Goal: Transaction & Acquisition: Purchase product/service

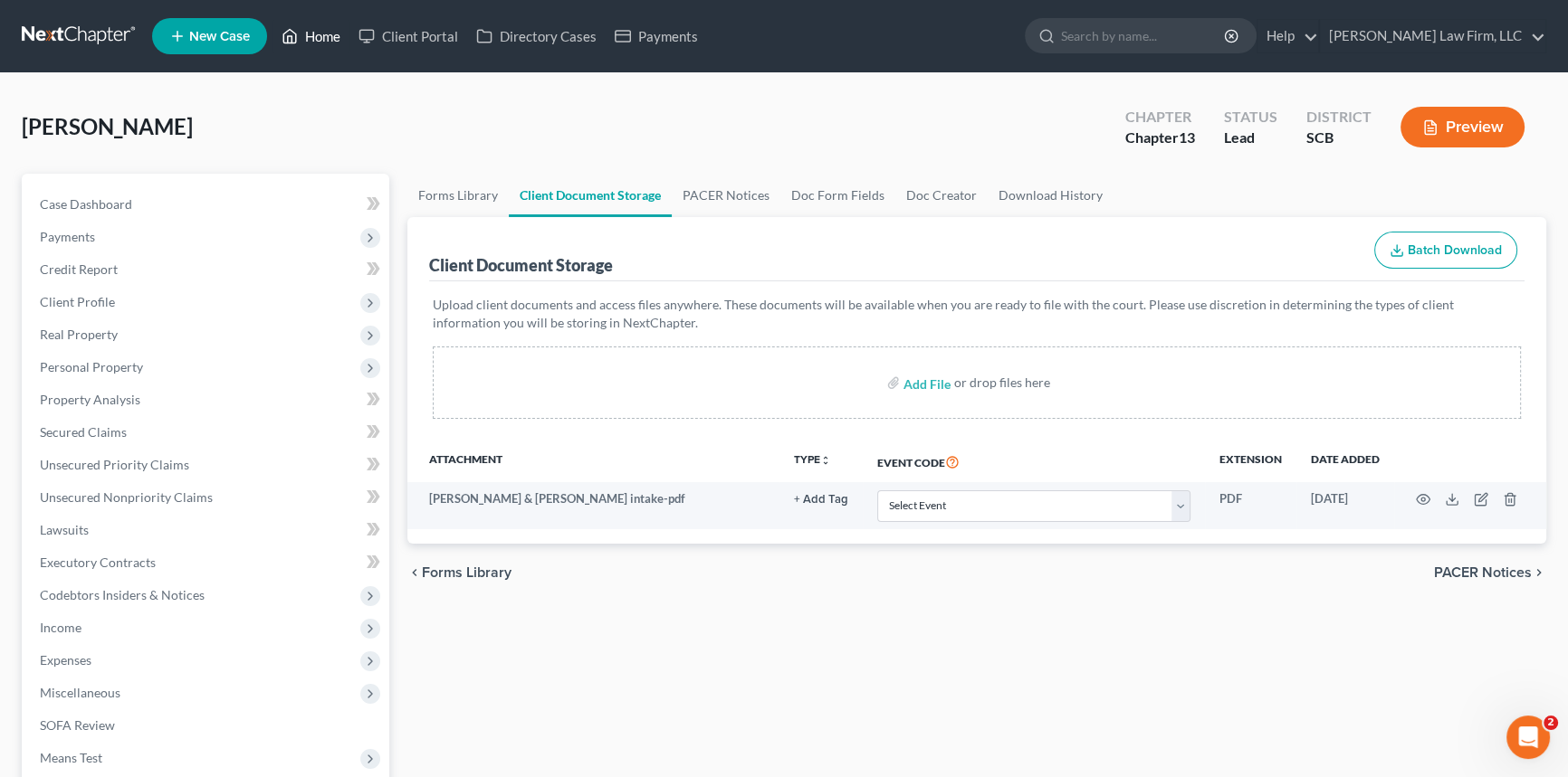
drag, startPoint x: 326, startPoint y: 35, endPoint x: 298, endPoint y: 51, distance: 32.2
click at [326, 36] on link "Home" at bounding box center [311, 36] width 77 height 33
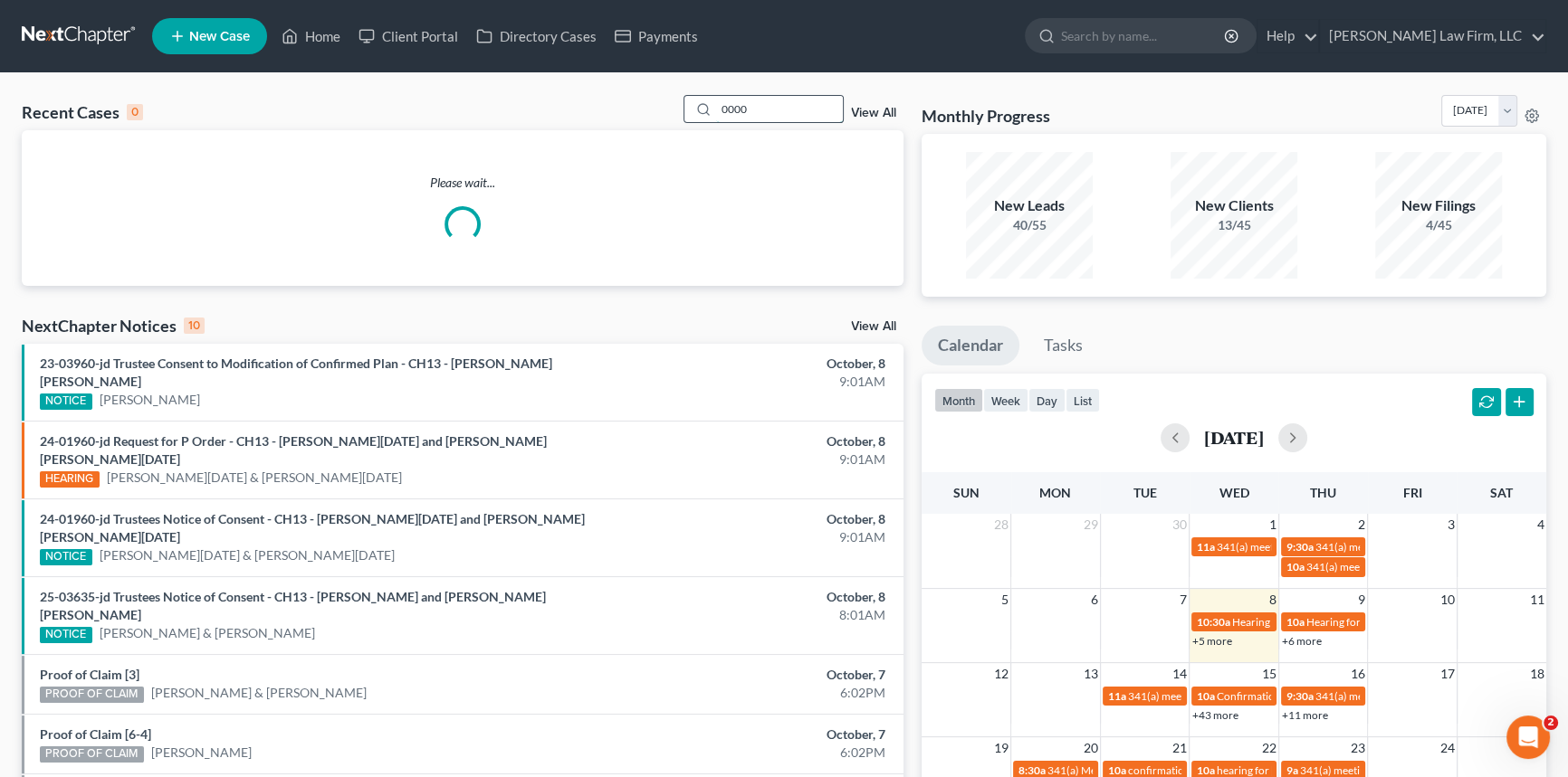
click at [738, 109] on input "0000" at bounding box center [780, 109] width 127 height 26
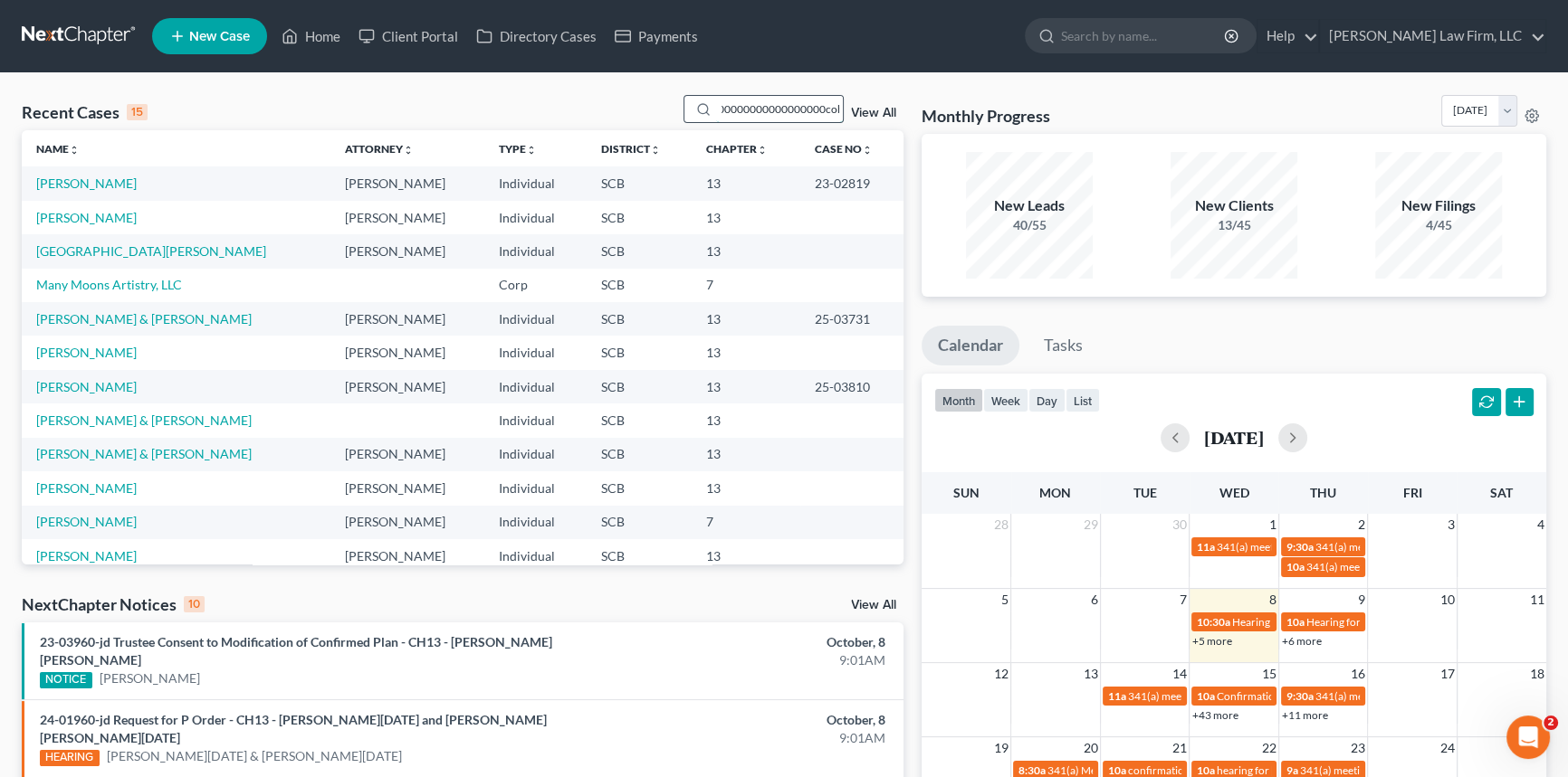
scroll to position [0, 217]
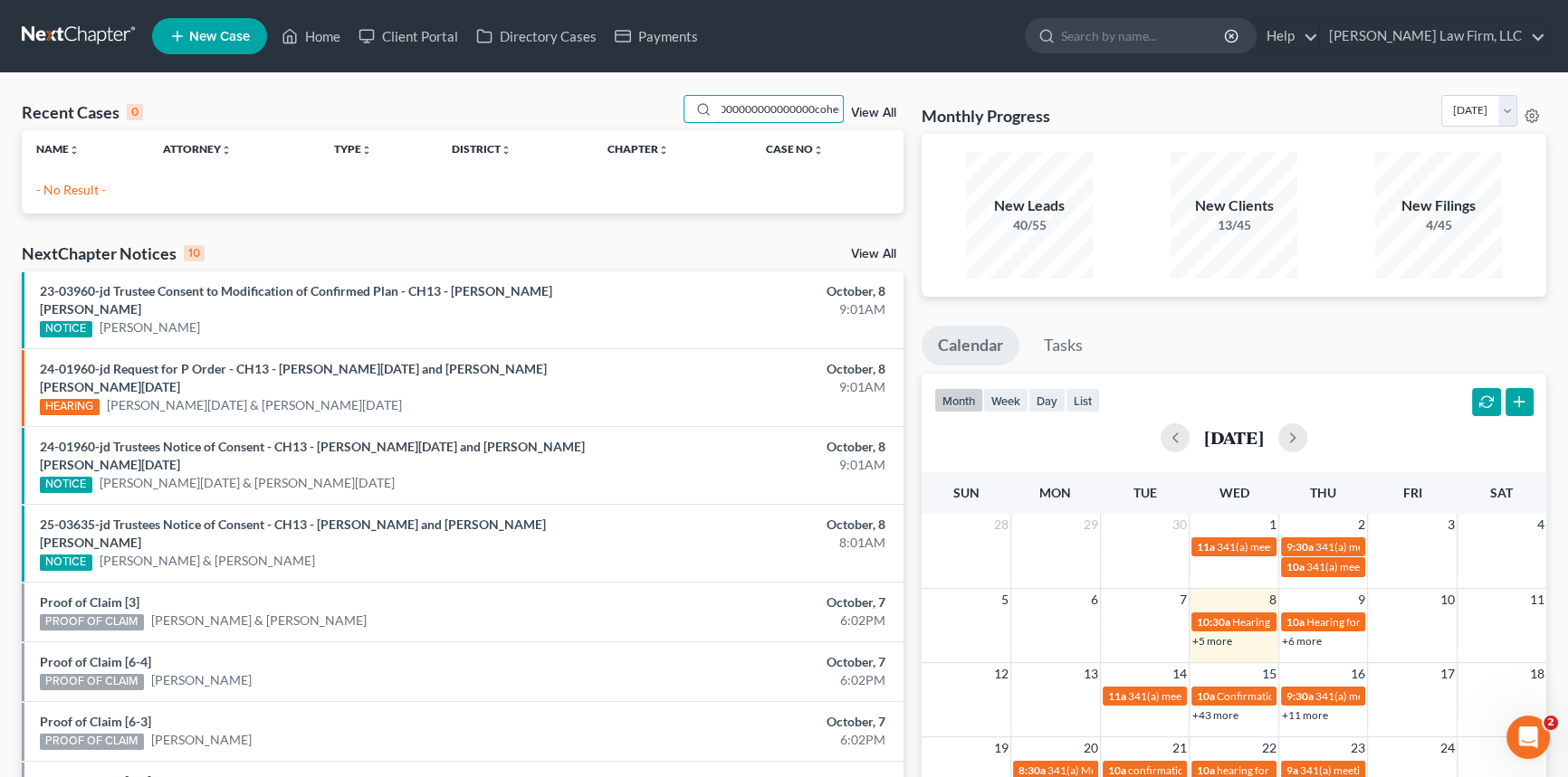
drag, startPoint x: 720, startPoint y: 108, endPoint x: 905, endPoint y: 112, distance: 185.0
click at [905, 112] on div "Recent Cases 0 0000000000000000000000000000000000000000000000000cohen View All …" at bounding box center [462, 543] width 900 height 896
type input "0"
type input "[PERSON_NAME]"
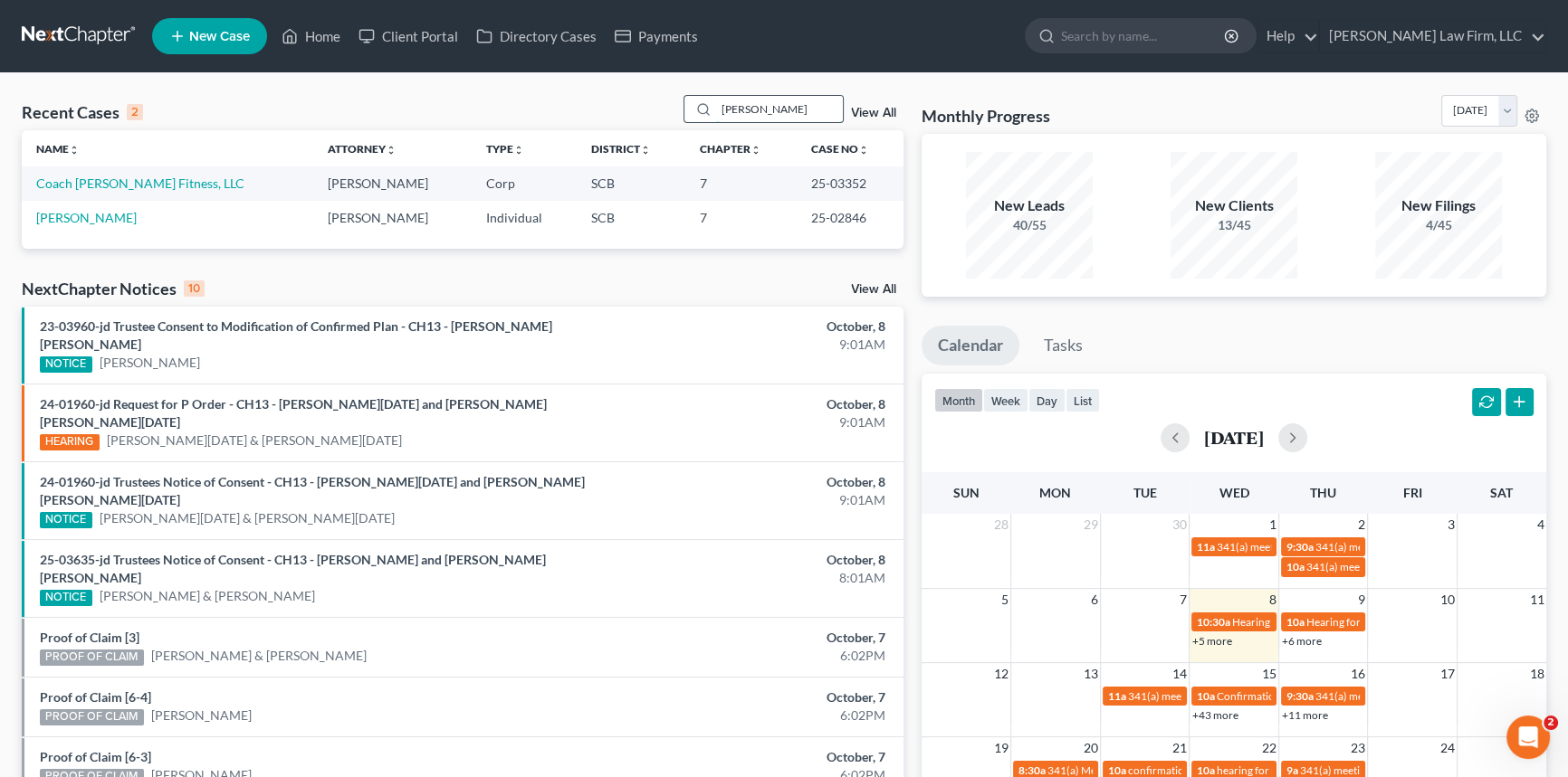
drag, startPoint x: 754, startPoint y: 105, endPoint x: 697, endPoint y: 122, distance: 59.5
click at [697, 122] on div "[PERSON_NAME]" at bounding box center [764, 109] width 161 height 28
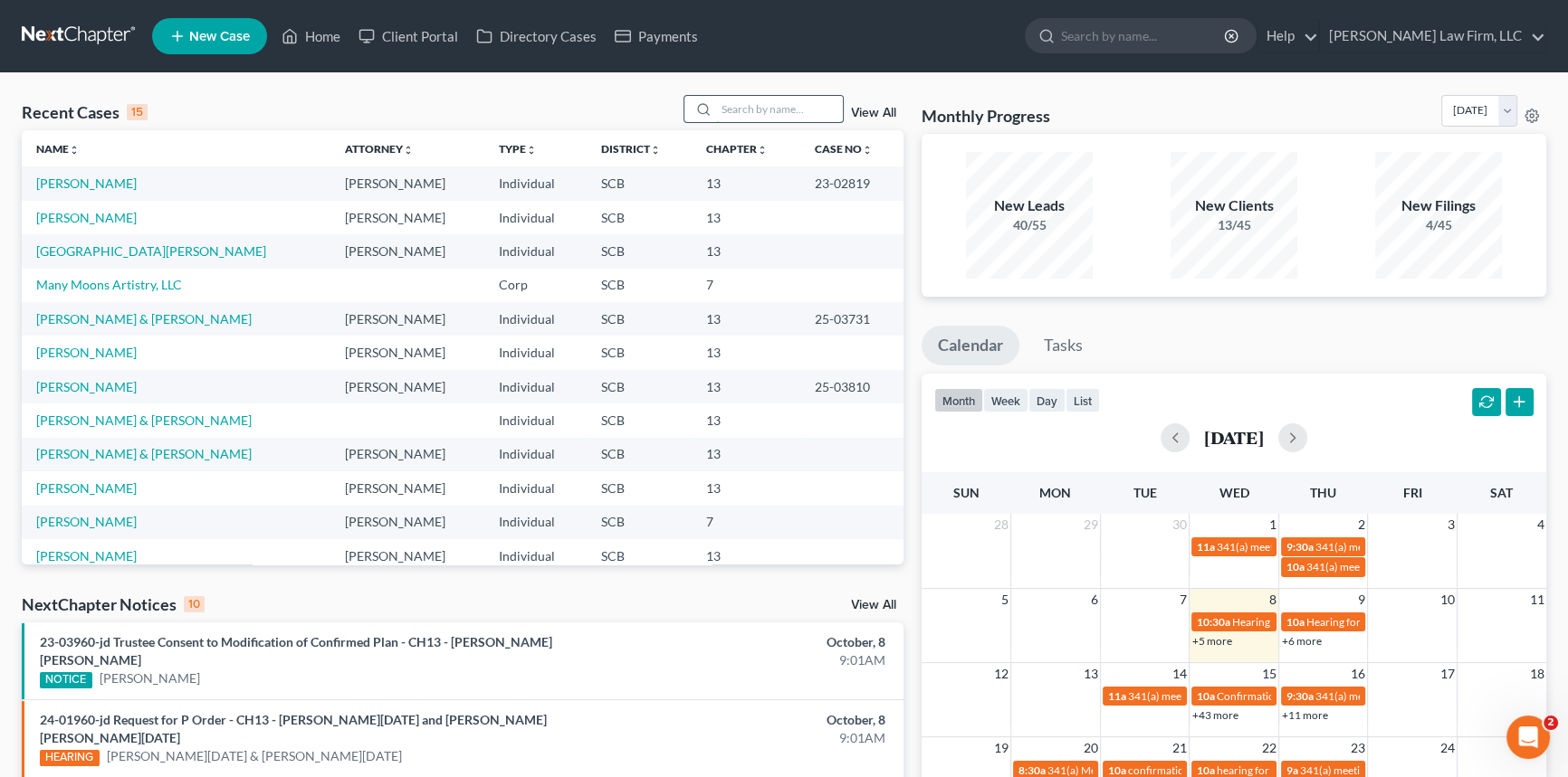
click at [729, 100] on input "search" at bounding box center [780, 109] width 127 height 26
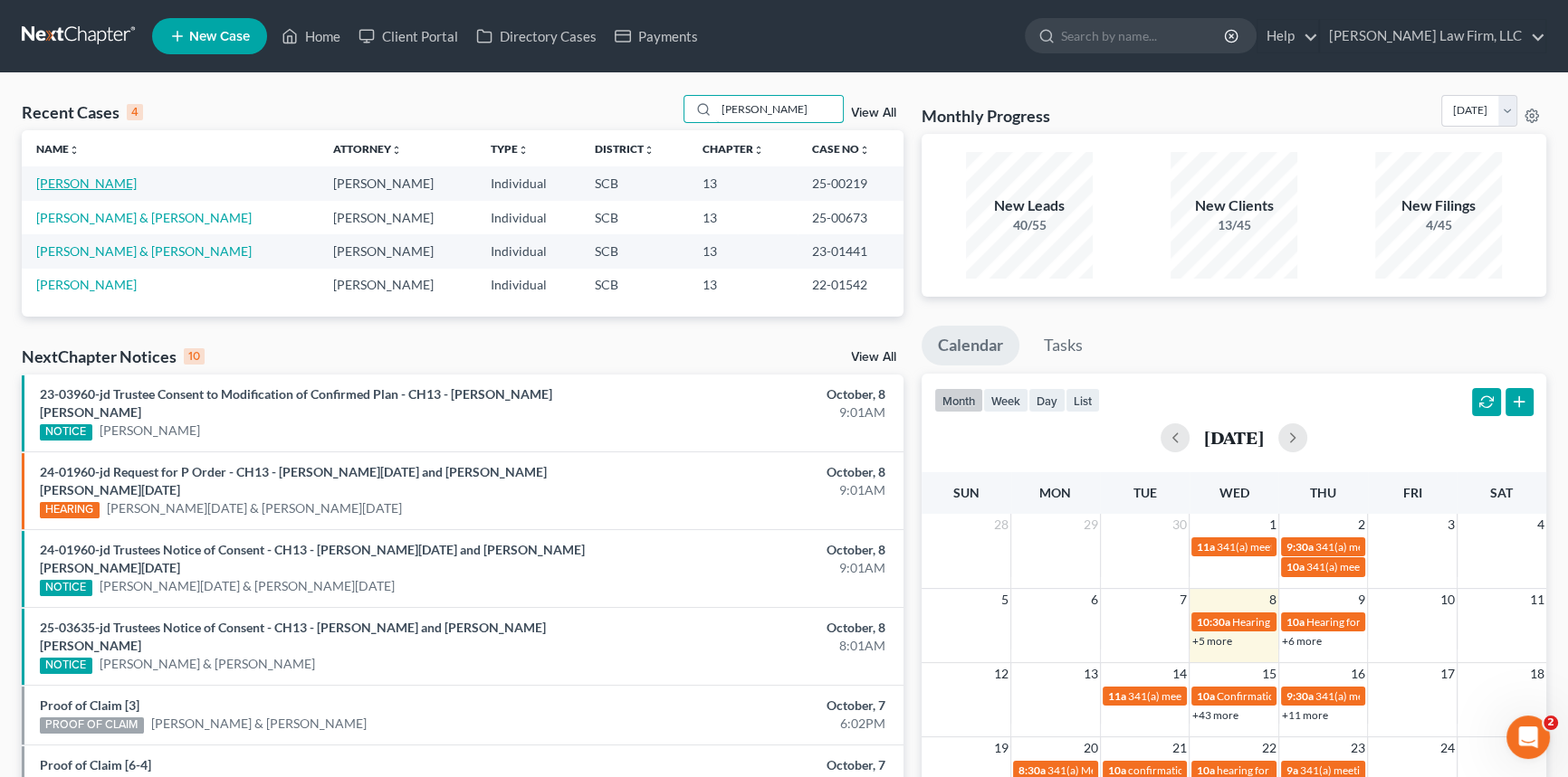
type input "[PERSON_NAME]"
click at [97, 179] on link "[PERSON_NAME]" at bounding box center [86, 182] width 101 height 15
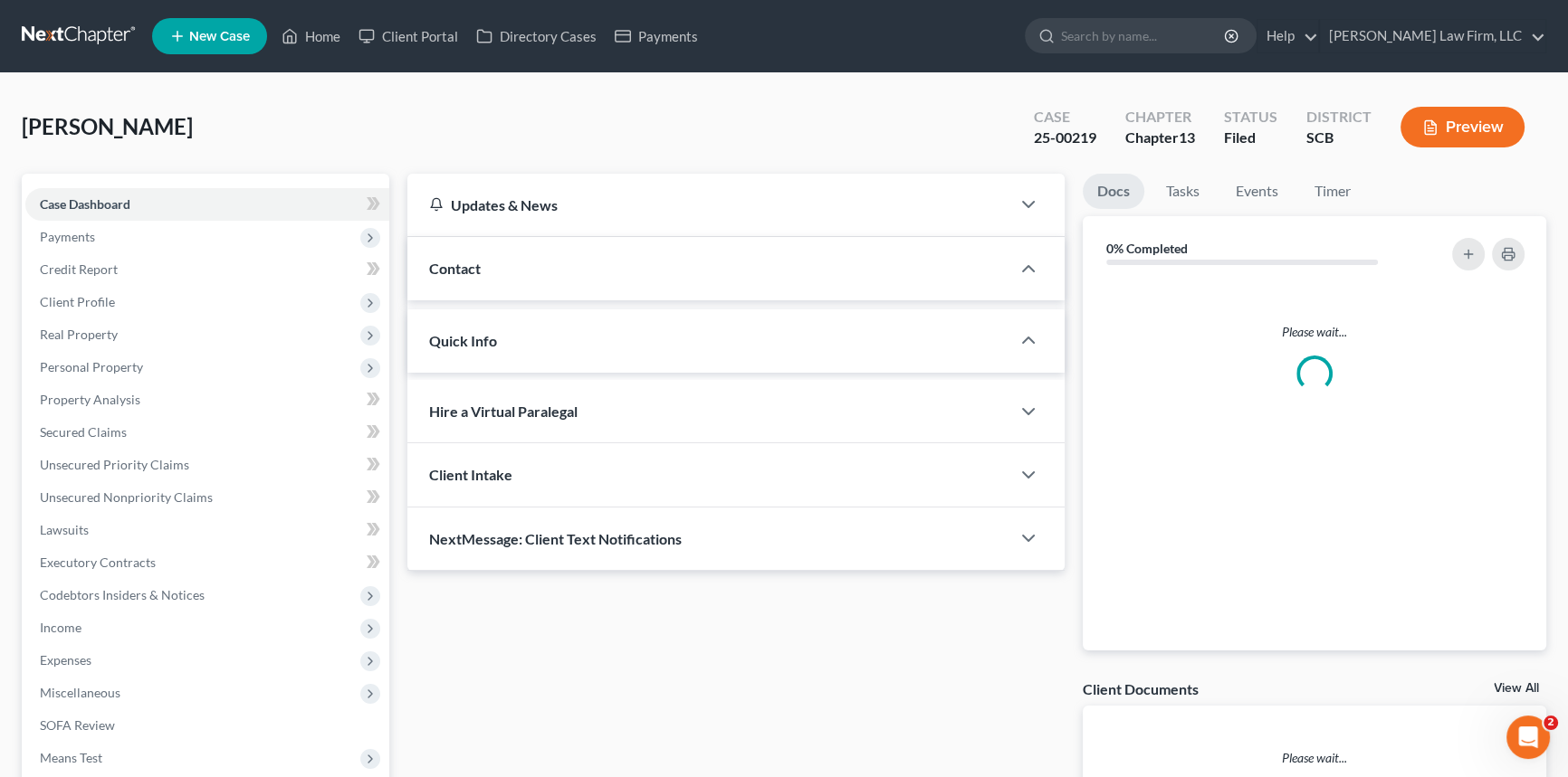
select select "2"
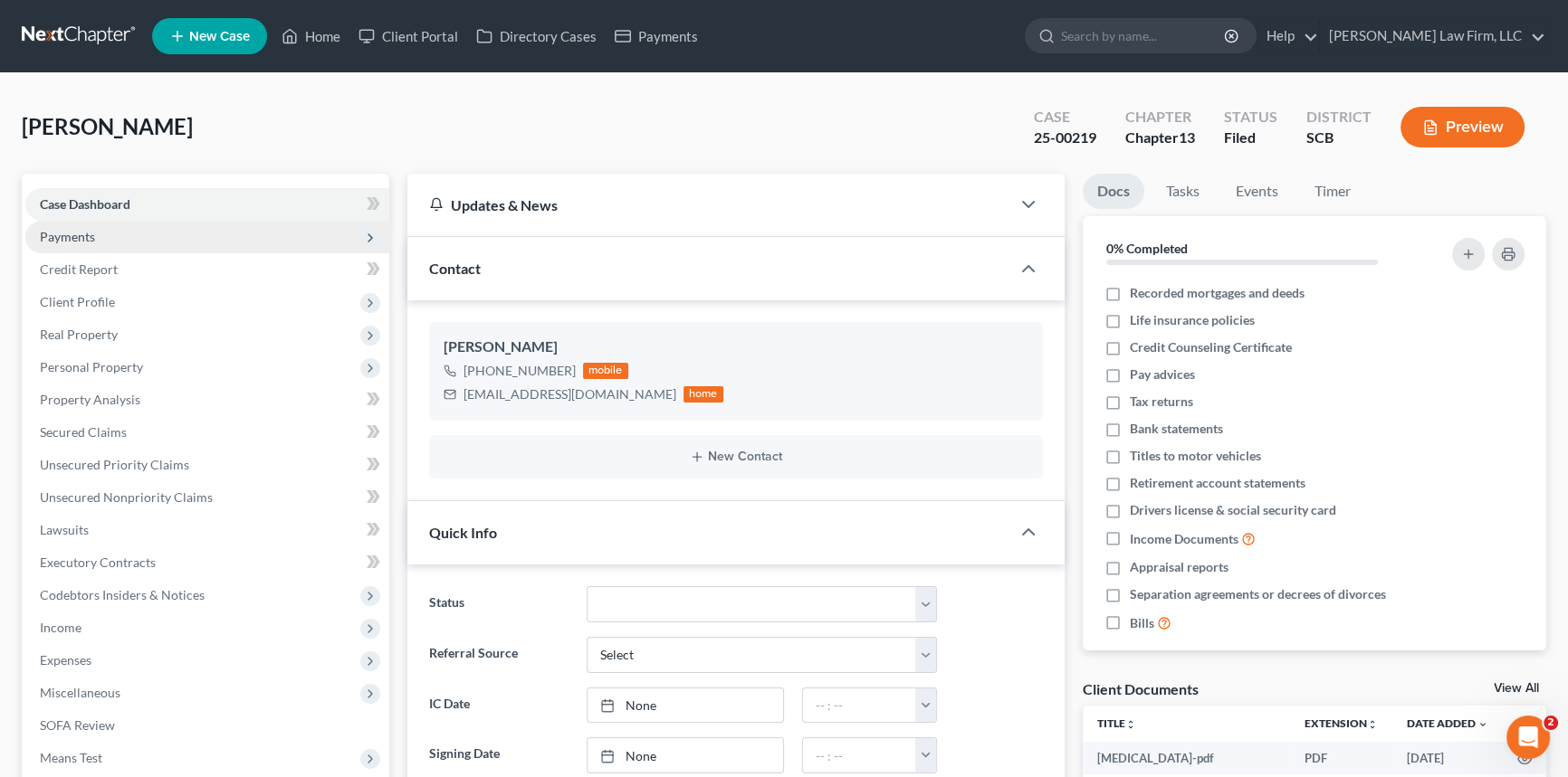
click at [71, 229] on span "Payments" at bounding box center [67, 236] width 55 height 15
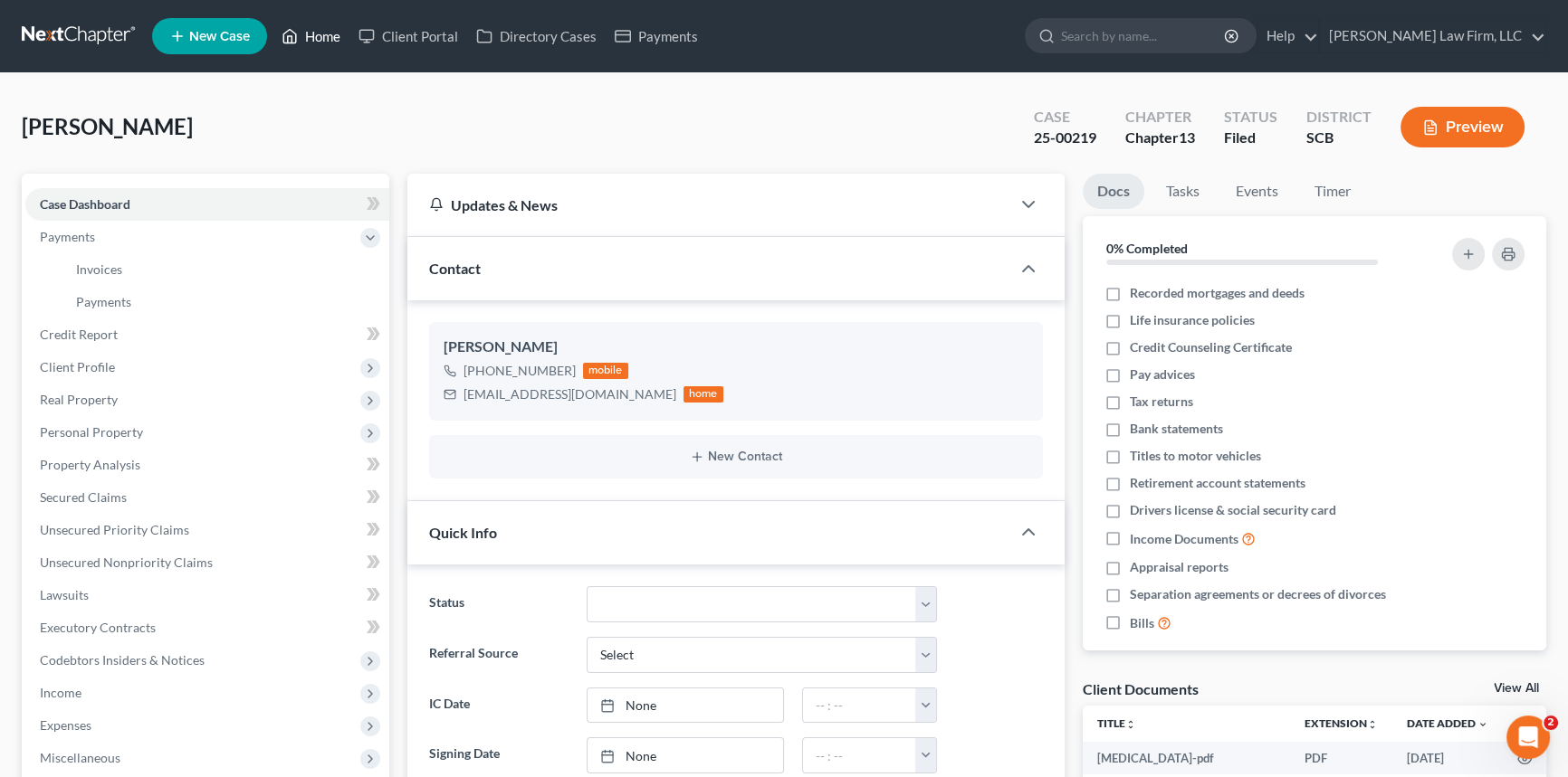
click at [320, 28] on link "Home" at bounding box center [311, 36] width 77 height 33
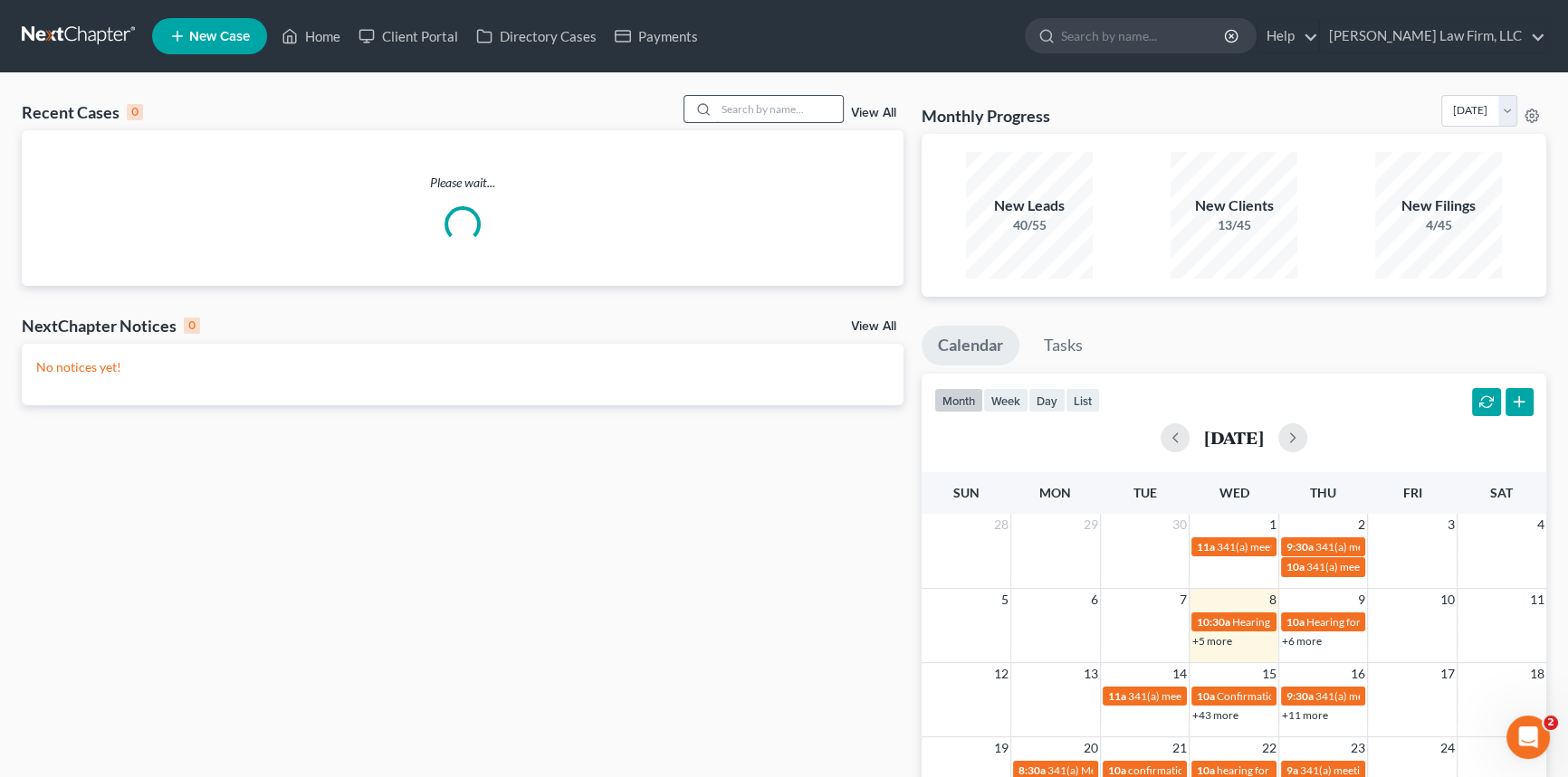
click at [716, 108] on input "search" at bounding box center [780, 109] width 127 height 26
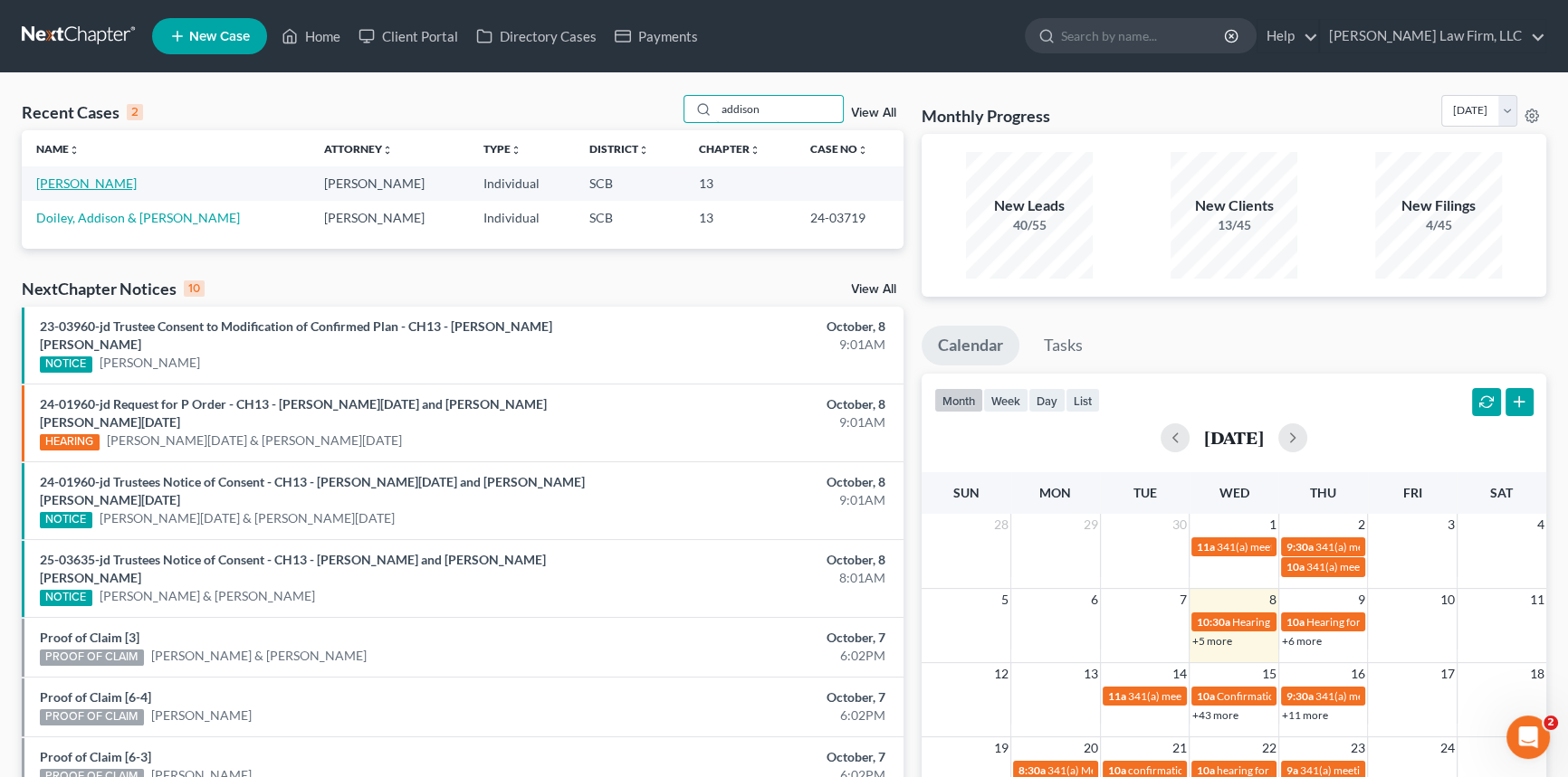
type input "addison"
click at [92, 178] on link "[PERSON_NAME]" at bounding box center [86, 182] width 101 height 15
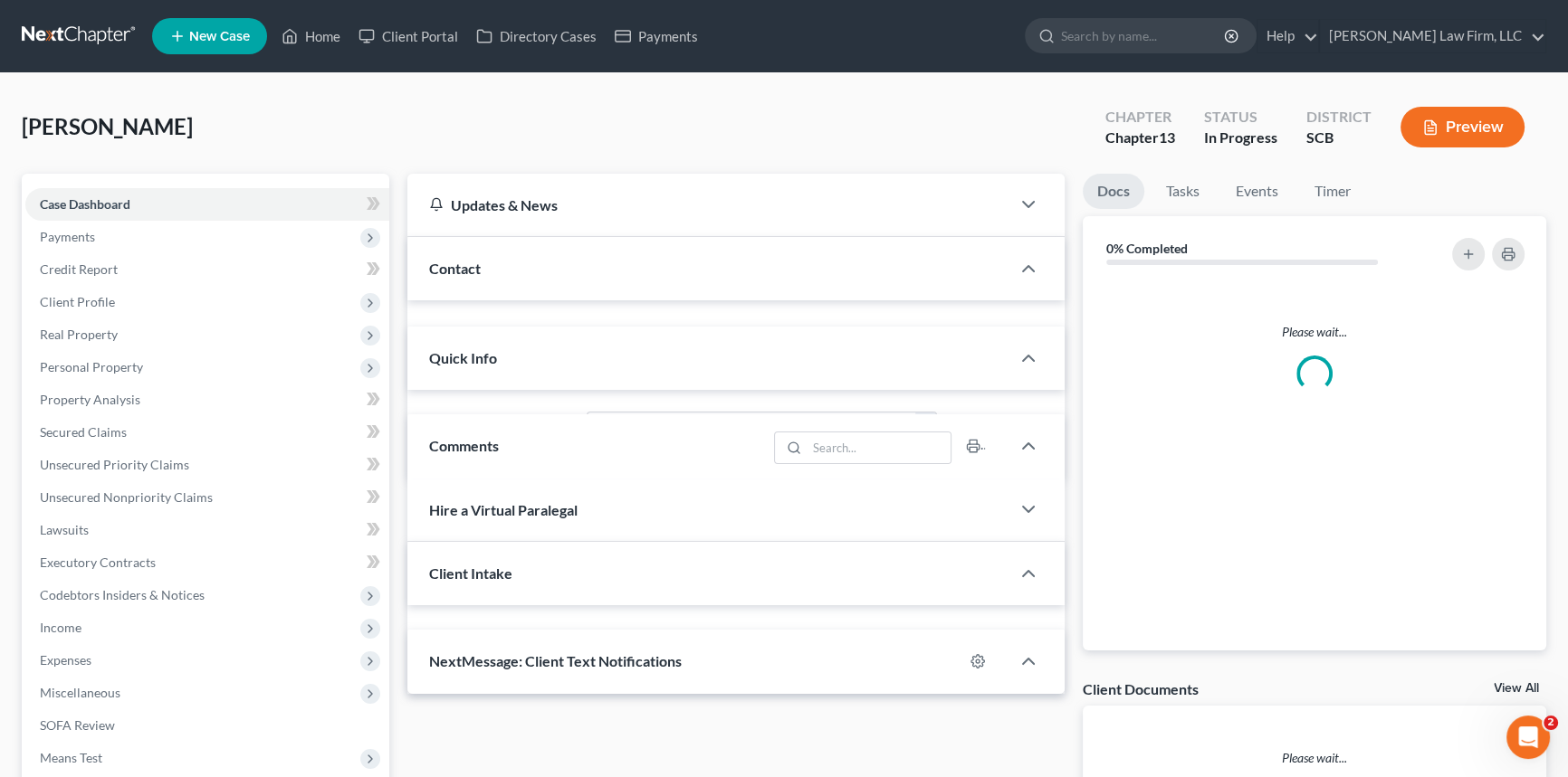
select select "0"
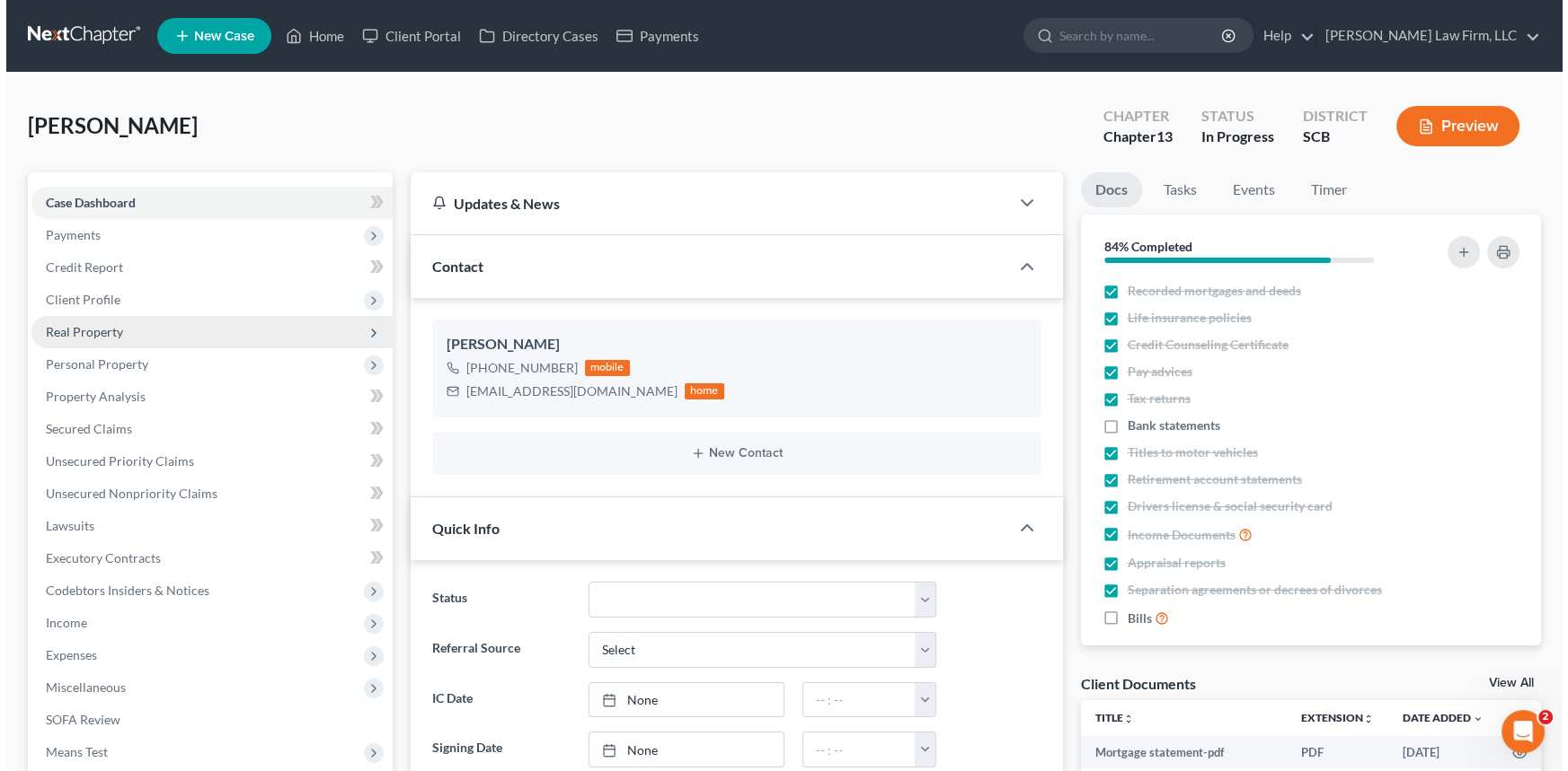
scroll to position [693, 0]
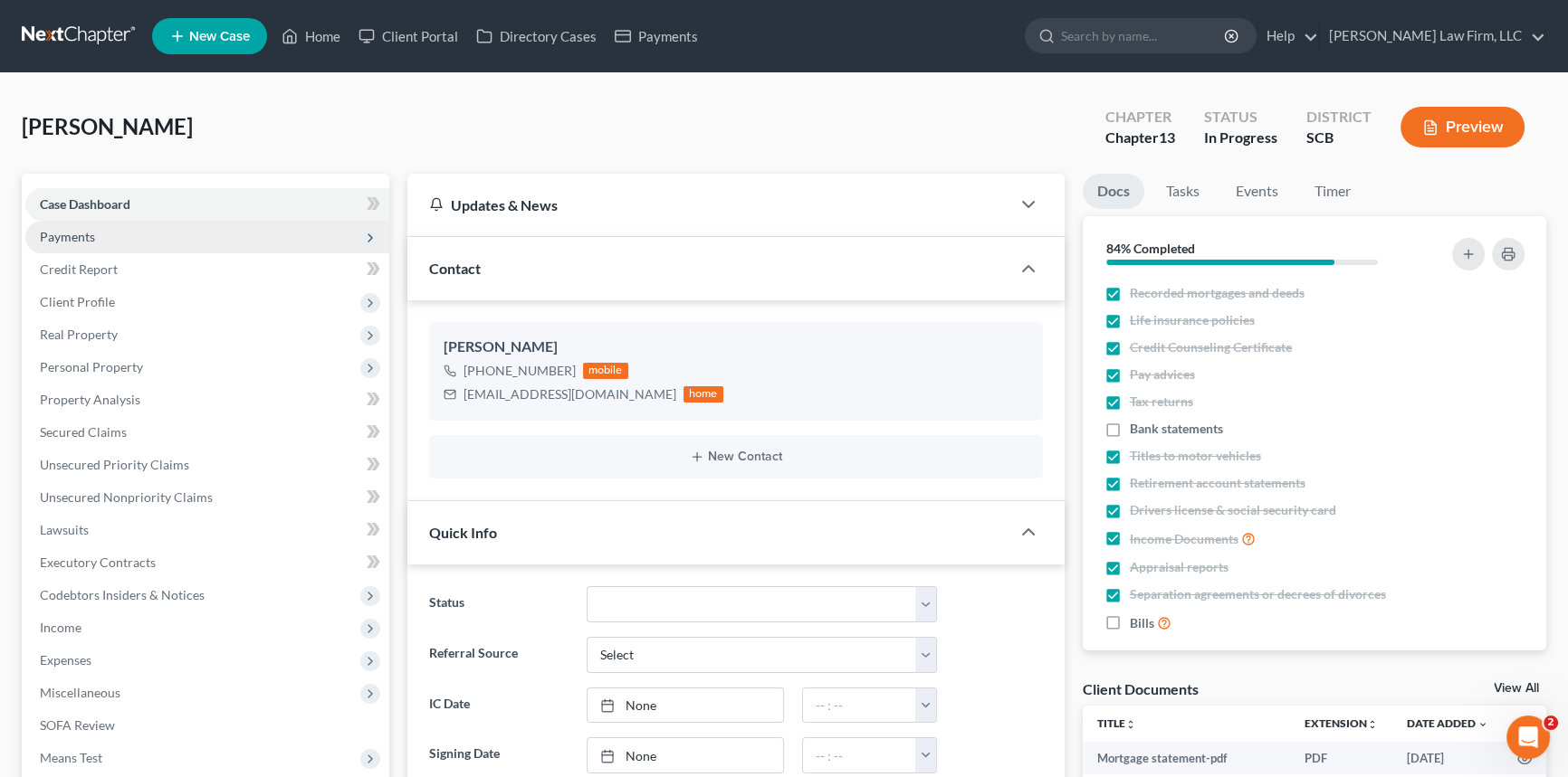
click at [89, 235] on span "Payments" at bounding box center [67, 236] width 55 height 15
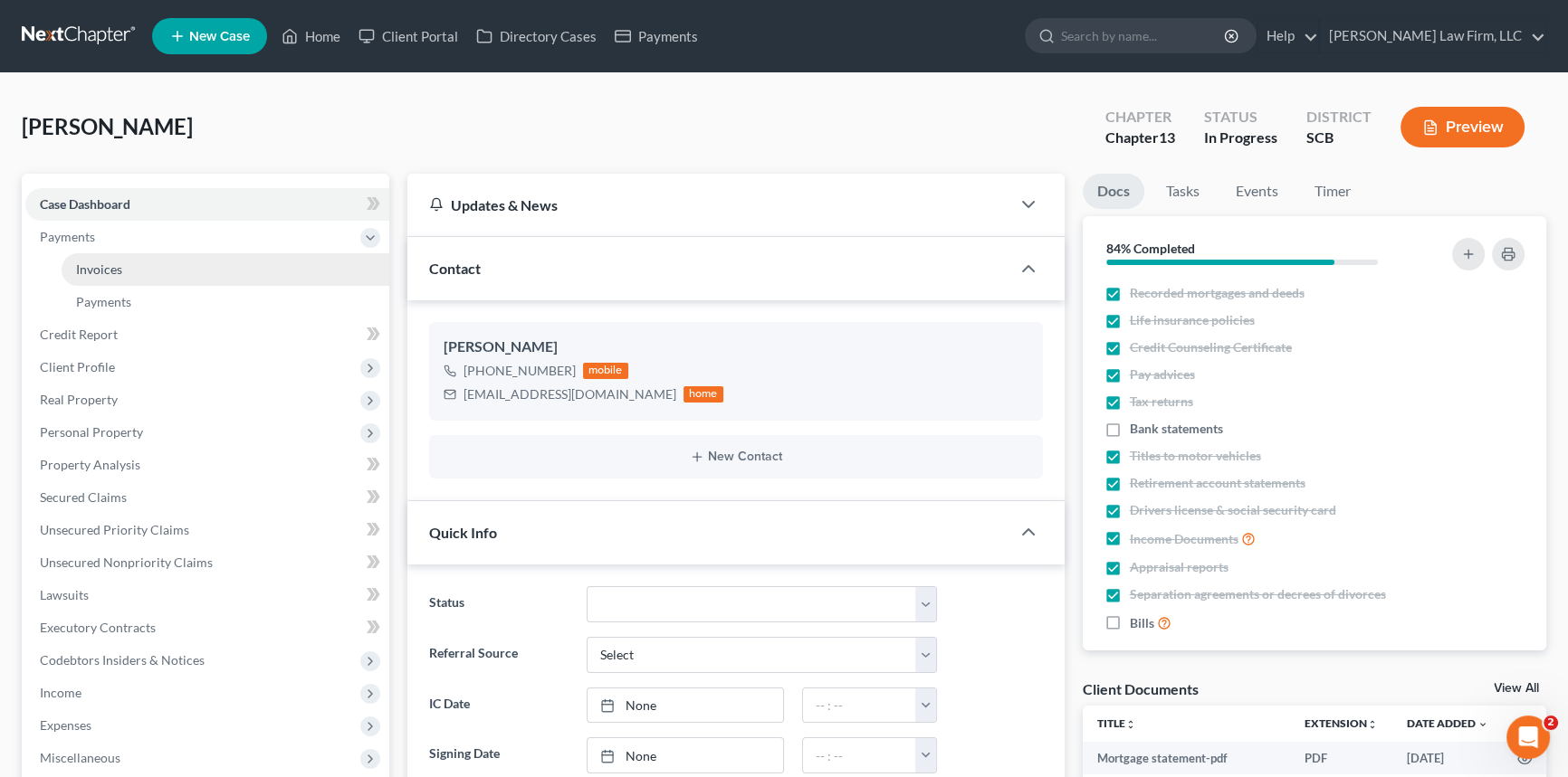
click at [122, 268] on link "Invoices" at bounding box center [225, 270] width 328 height 33
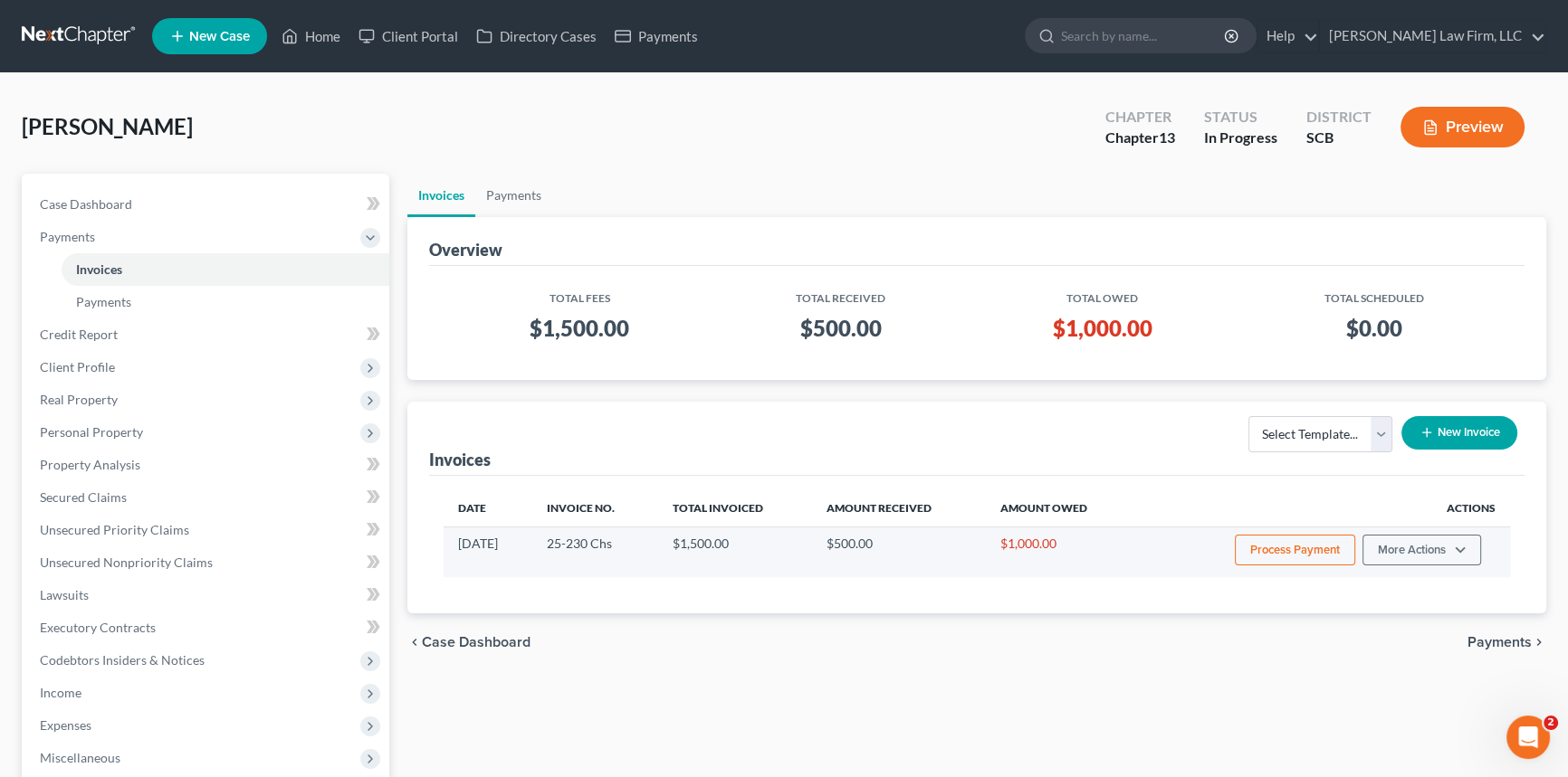
click at [1303, 549] on button "Process Payment" at bounding box center [1295, 550] width 121 height 31
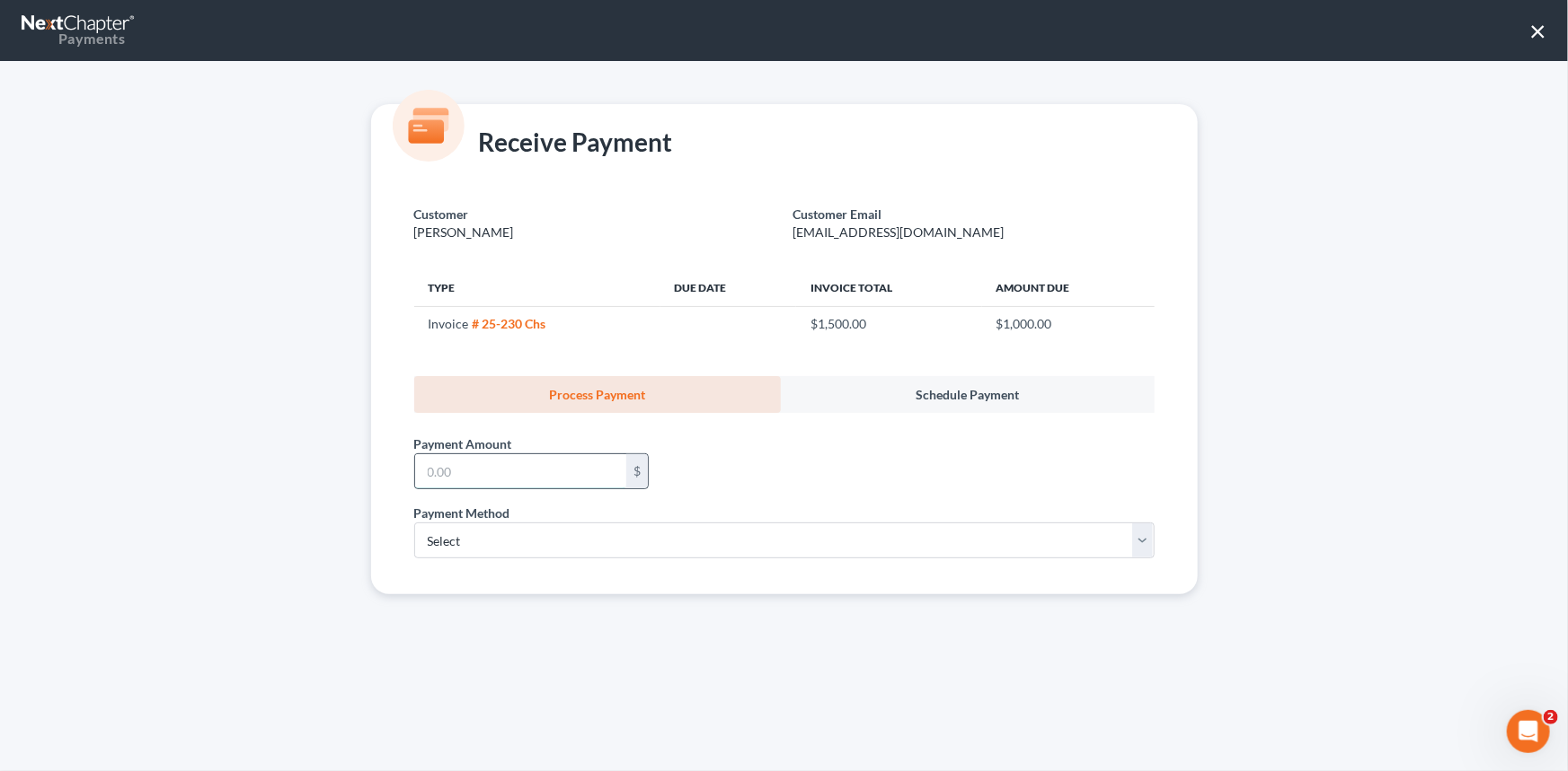
click at [434, 471] on input "text" at bounding box center [521, 471] width 211 height 34
type input "1,000.00"
click at [478, 538] on select "Select ACH Credit Card" at bounding box center [785, 540] width 741 height 36
select select "1"
click at [415, 522] on select "Select ACH Credit Card" at bounding box center [785, 540] width 741 height 36
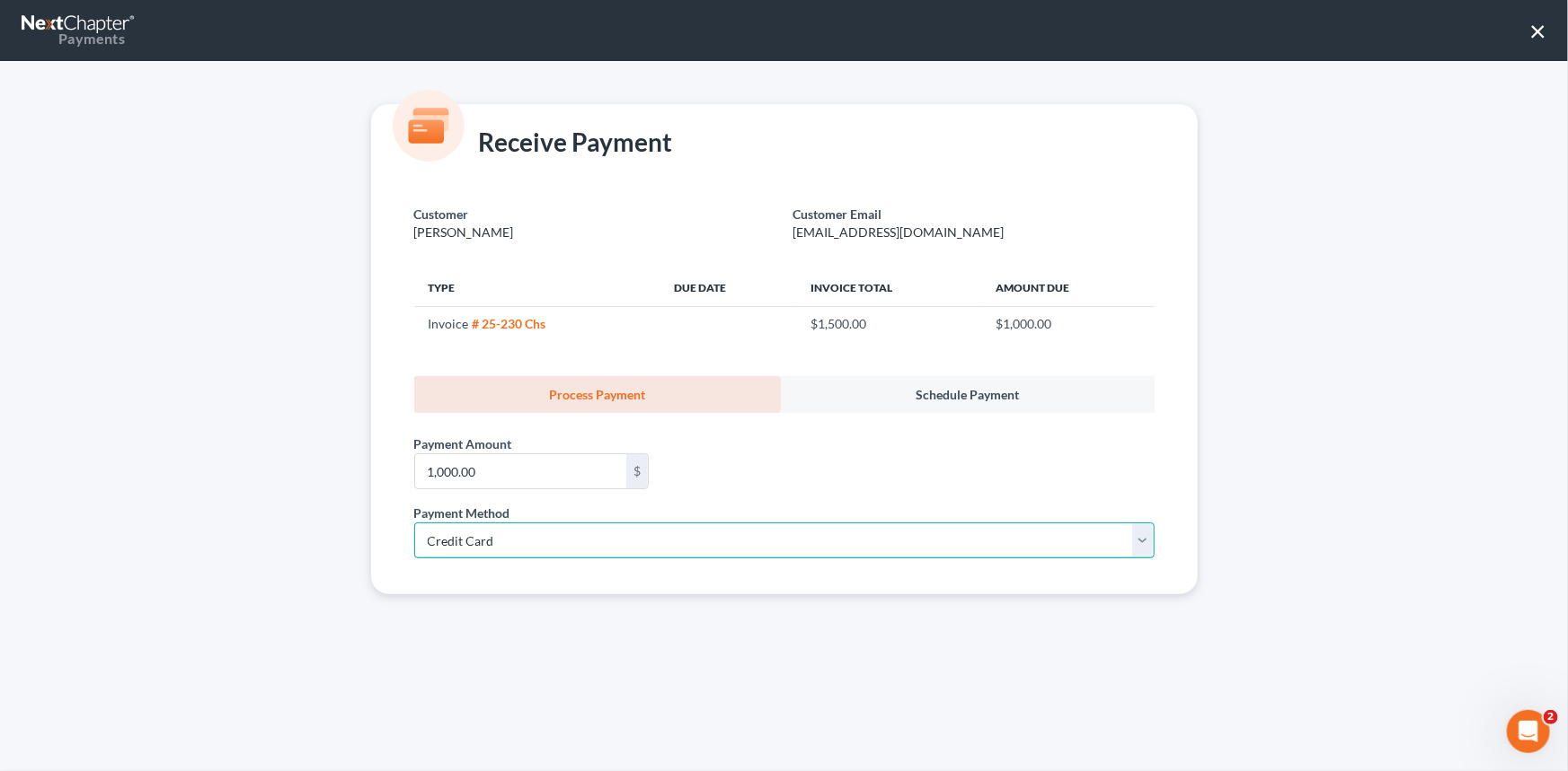
select select "42"
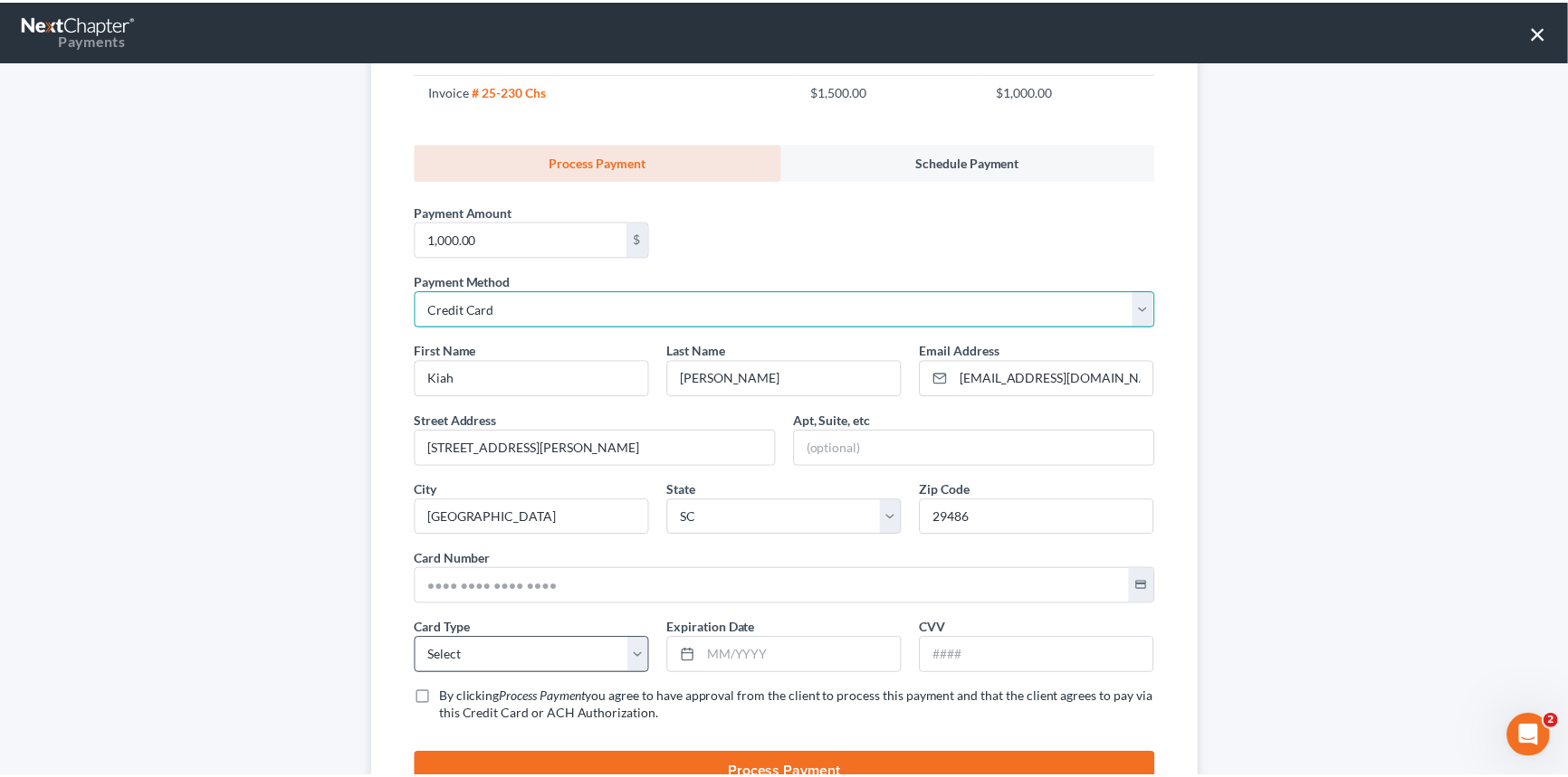
scroll to position [316, 0]
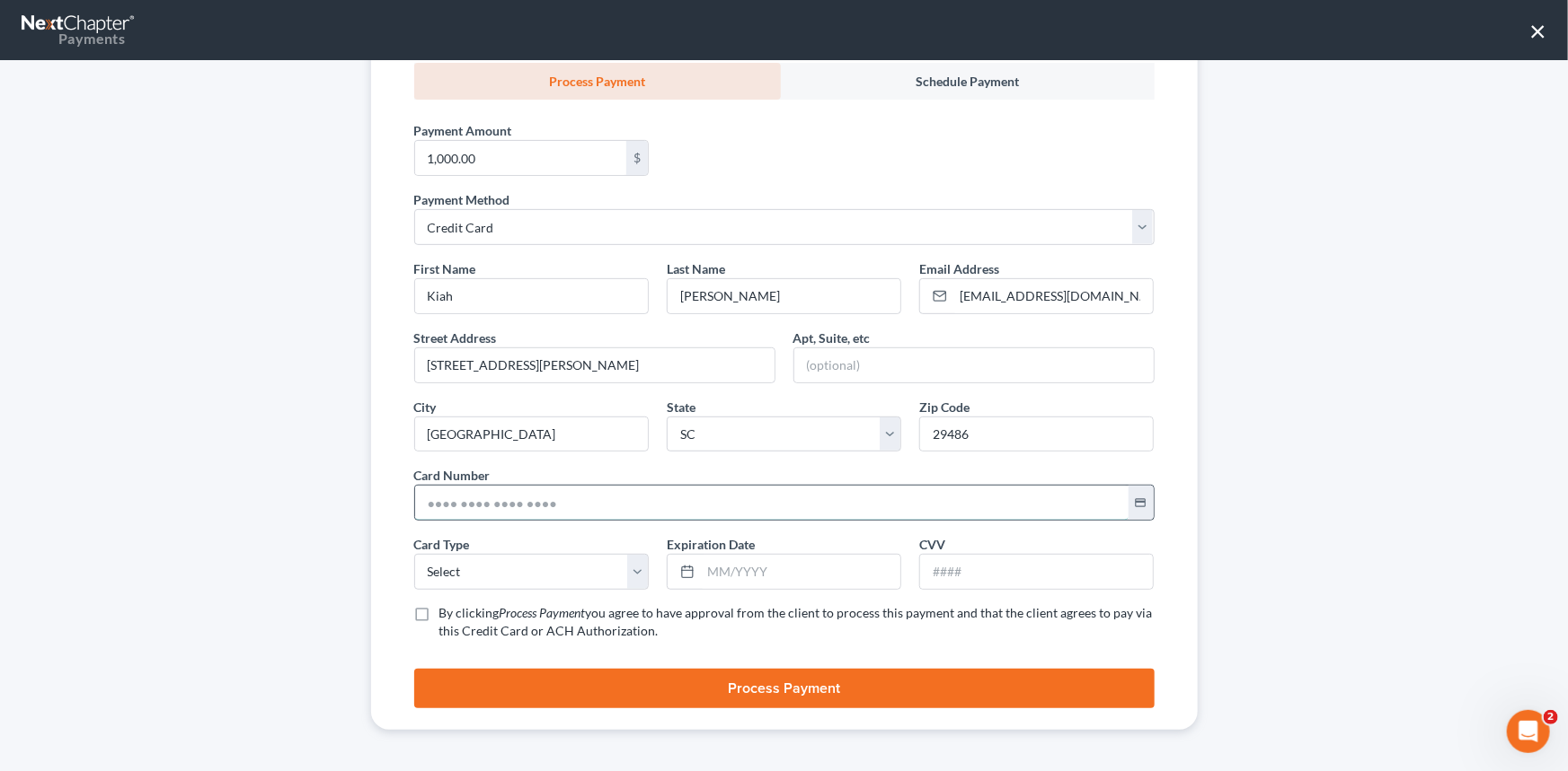
click at [422, 503] on input "text" at bounding box center [772, 503] width 714 height 34
type input "[CREDIT_CARD_NUMBER]"
click at [448, 571] on select "Select Visa MasterCard Discover American Express" at bounding box center [532, 572] width 234 height 36
select select "0"
click at [415, 554] on select "Select Visa MasterCard Discover American Express" at bounding box center [532, 572] width 234 height 36
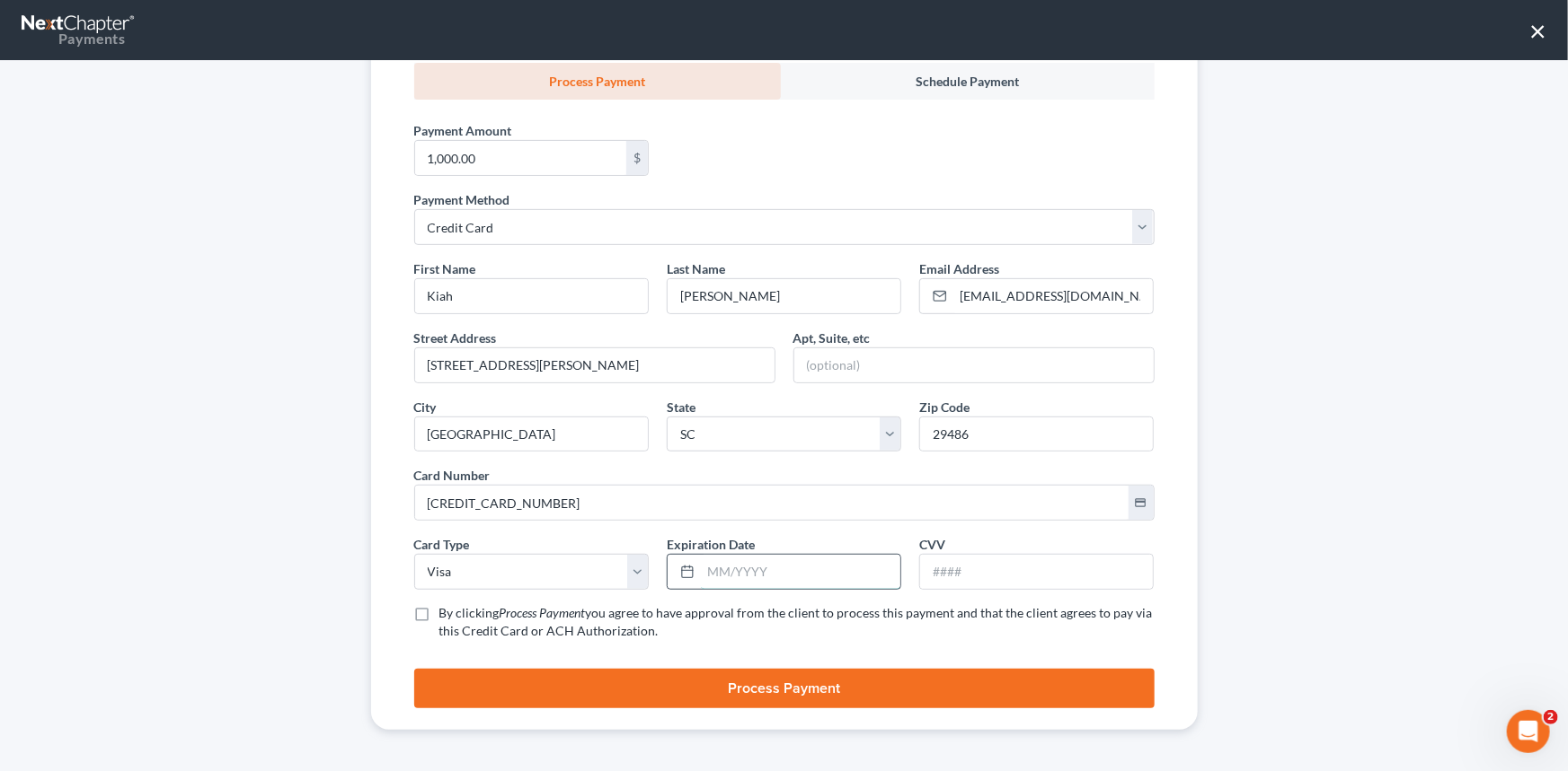
click at [713, 576] on input "text" at bounding box center [800, 572] width 199 height 34
type input "08/2030"
click at [942, 566] on input "text" at bounding box center [1036, 572] width 232 height 34
type input "420"
click at [440, 618] on label "By clicking Process Payment you agree to have approval from the client to proce…" at bounding box center [798, 622] width 716 height 36
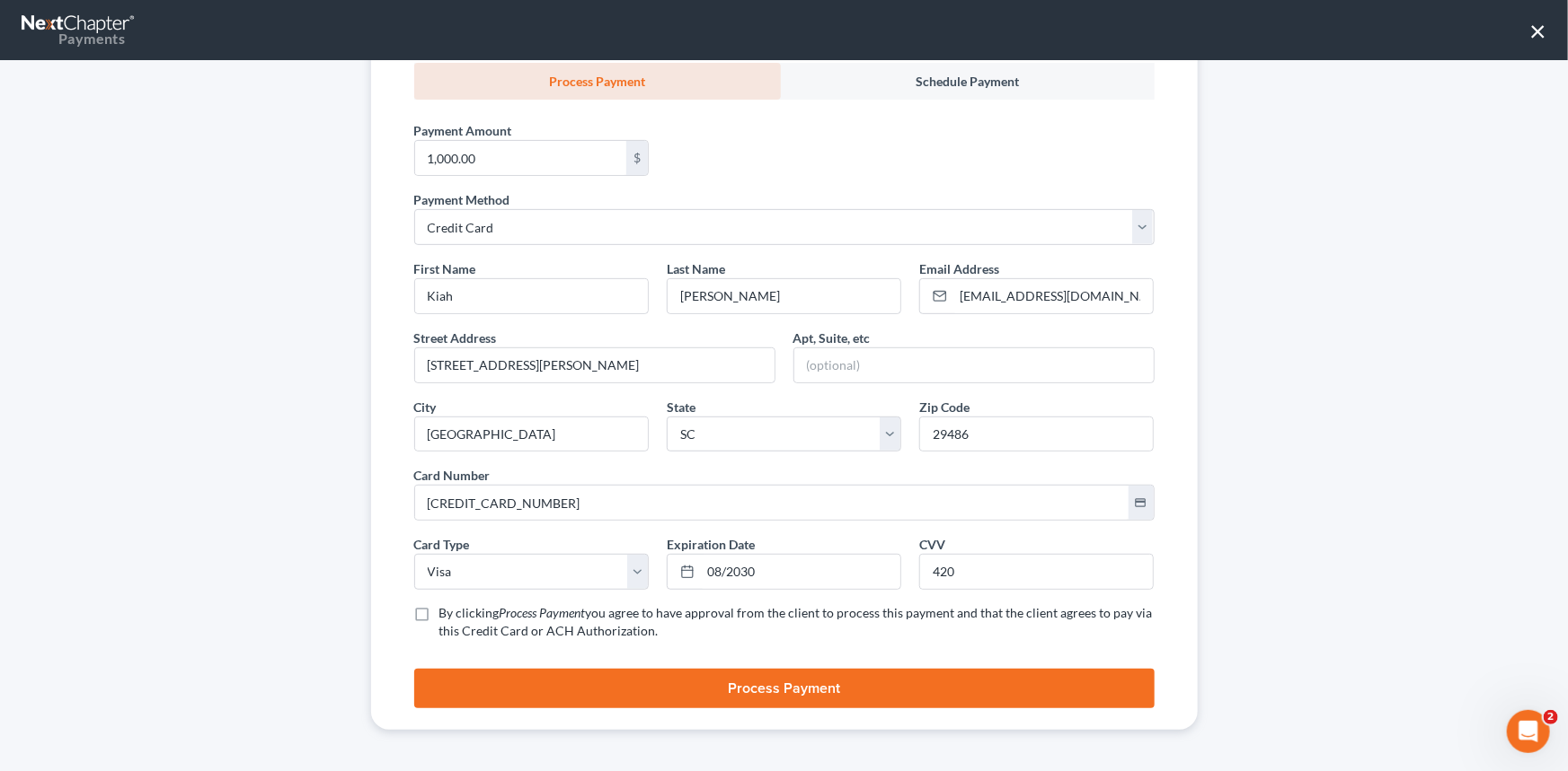
click at [447, 616] on input "By clicking Process Payment you agree to have approval from the client to proce…" at bounding box center [452, 610] width 12 height 12
checkbox input "true"
click at [786, 680] on button "Process Payment" at bounding box center [785, 689] width 741 height 40
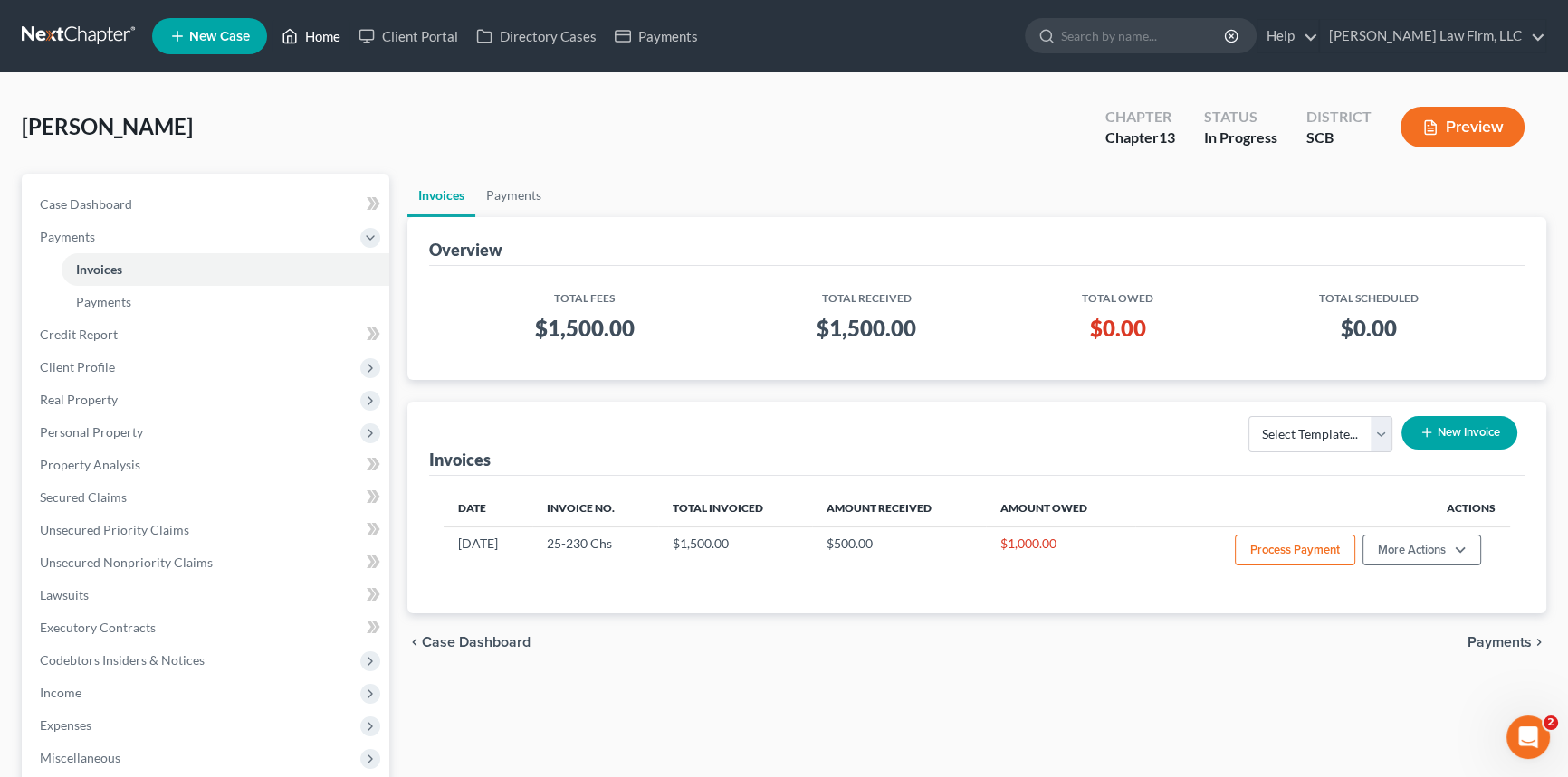
click at [317, 34] on link "Home" at bounding box center [311, 36] width 77 height 33
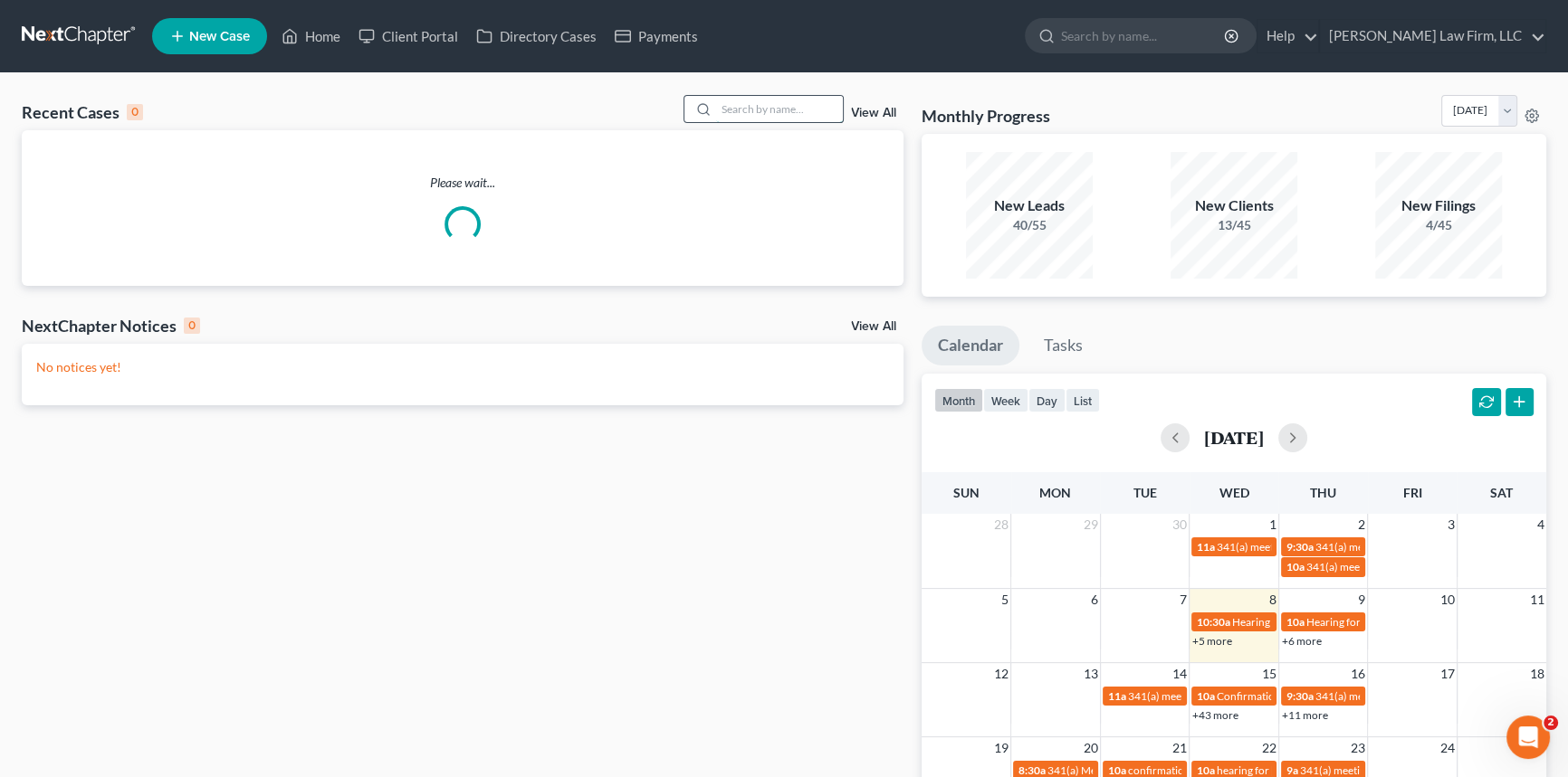
click at [769, 101] on input "search" at bounding box center [780, 109] width 127 height 26
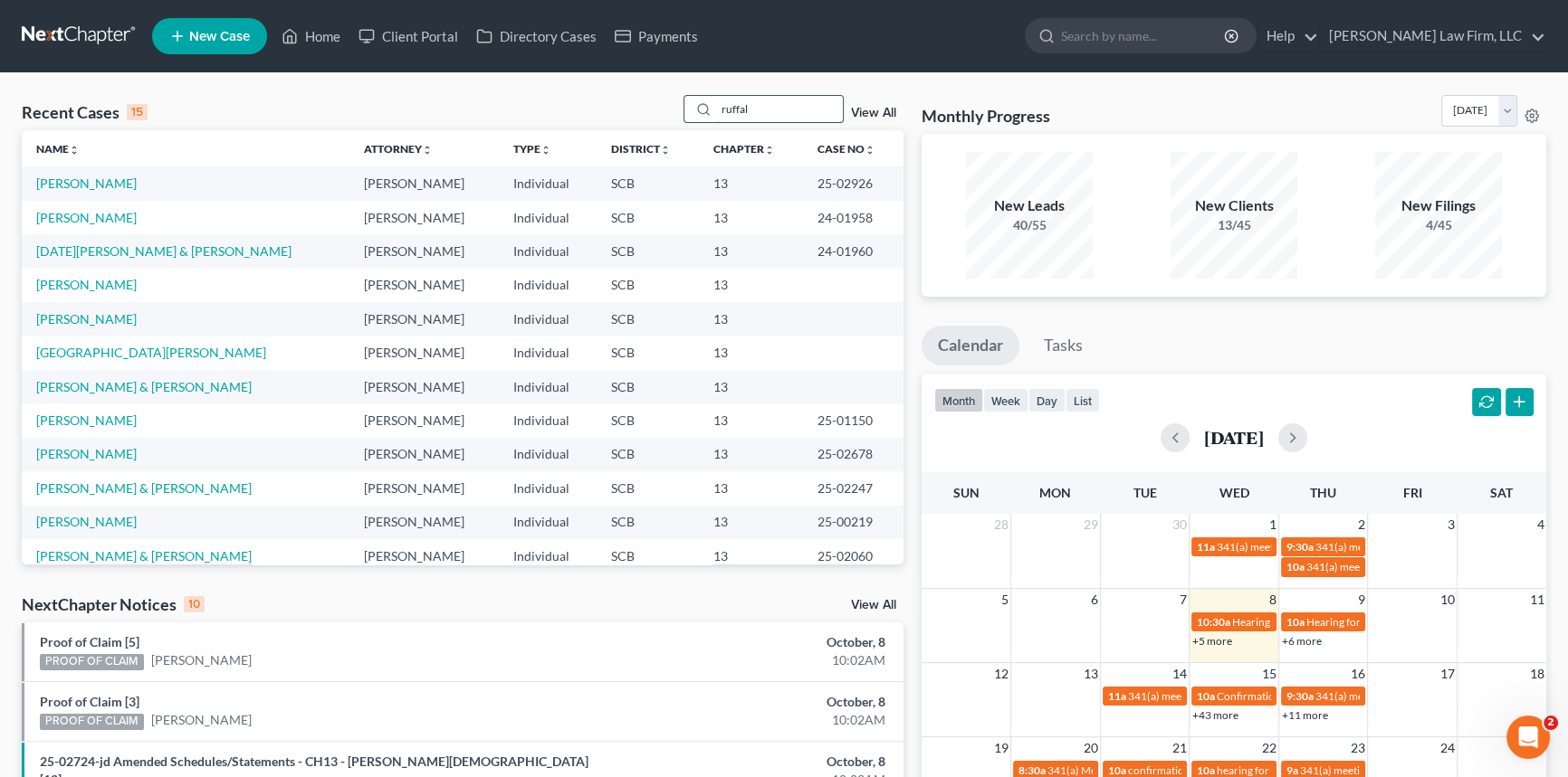
type input "ruffalo"
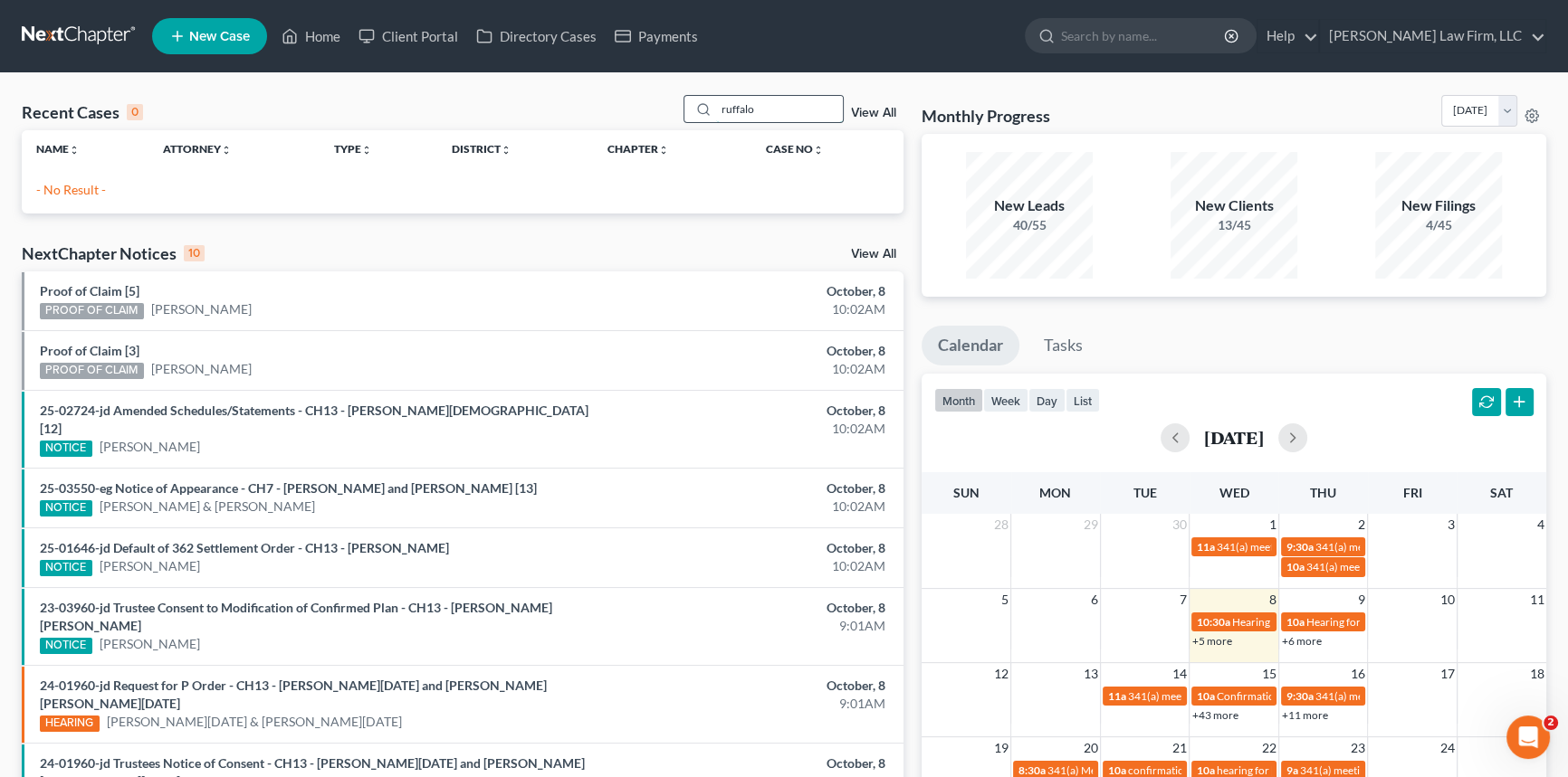
drag, startPoint x: 762, startPoint y: 109, endPoint x: 715, endPoint y: 109, distance: 47.0
click at [716, 109] on input "ruffalo" at bounding box center [780, 109] width 127 height 26
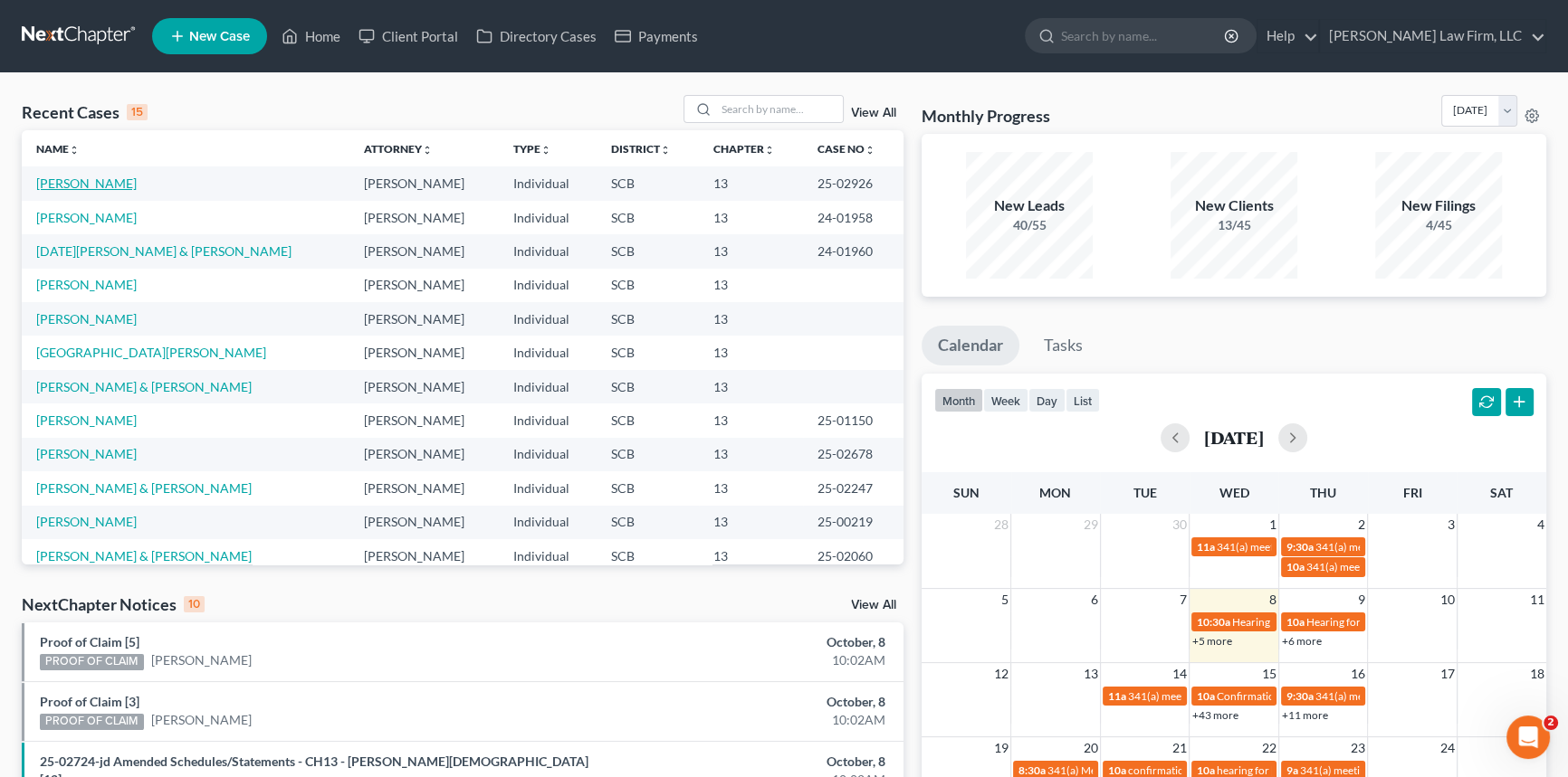
click at [64, 184] on link "[PERSON_NAME]" at bounding box center [86, 182] width 101 height 15
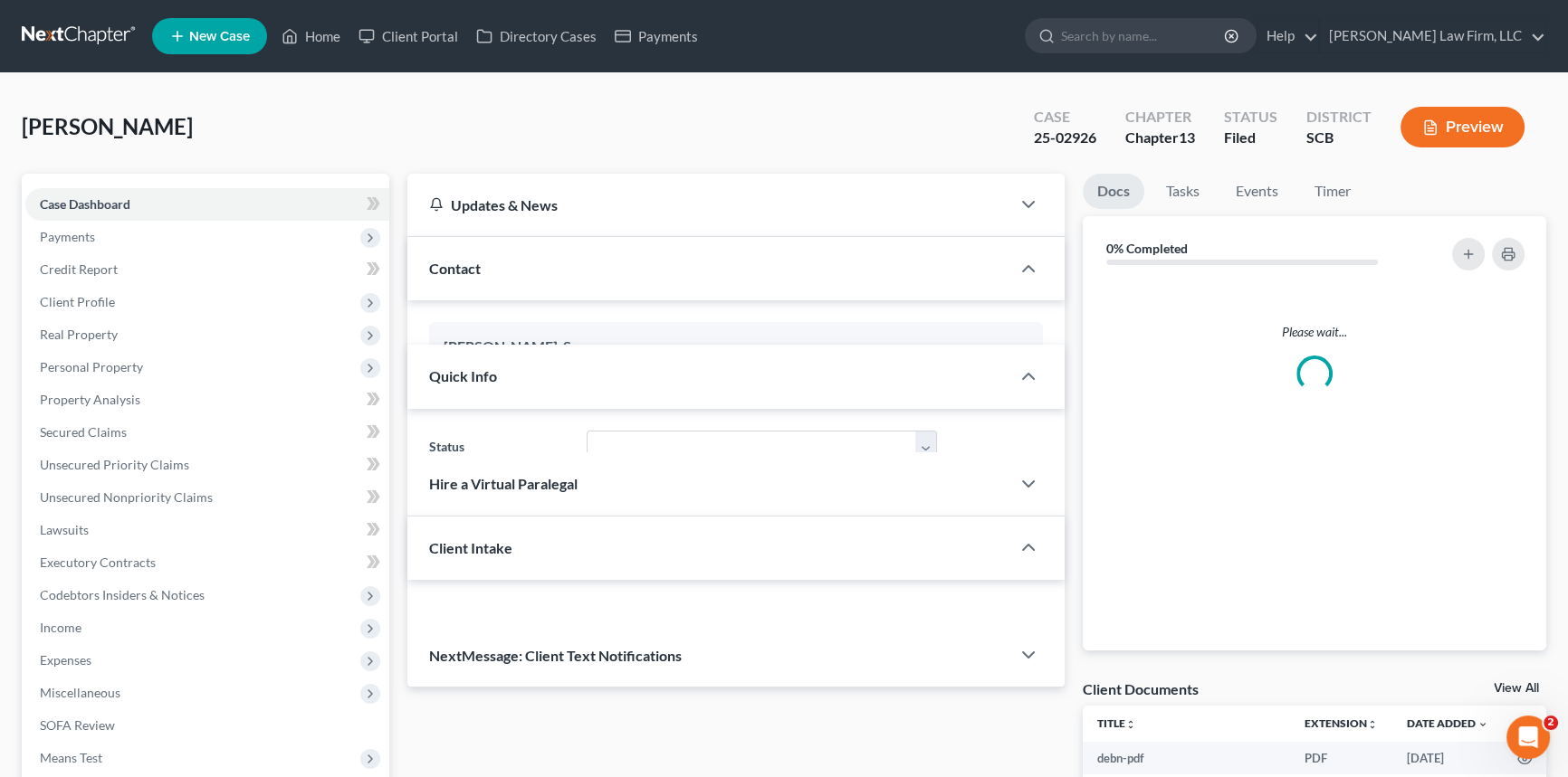
select select "0"
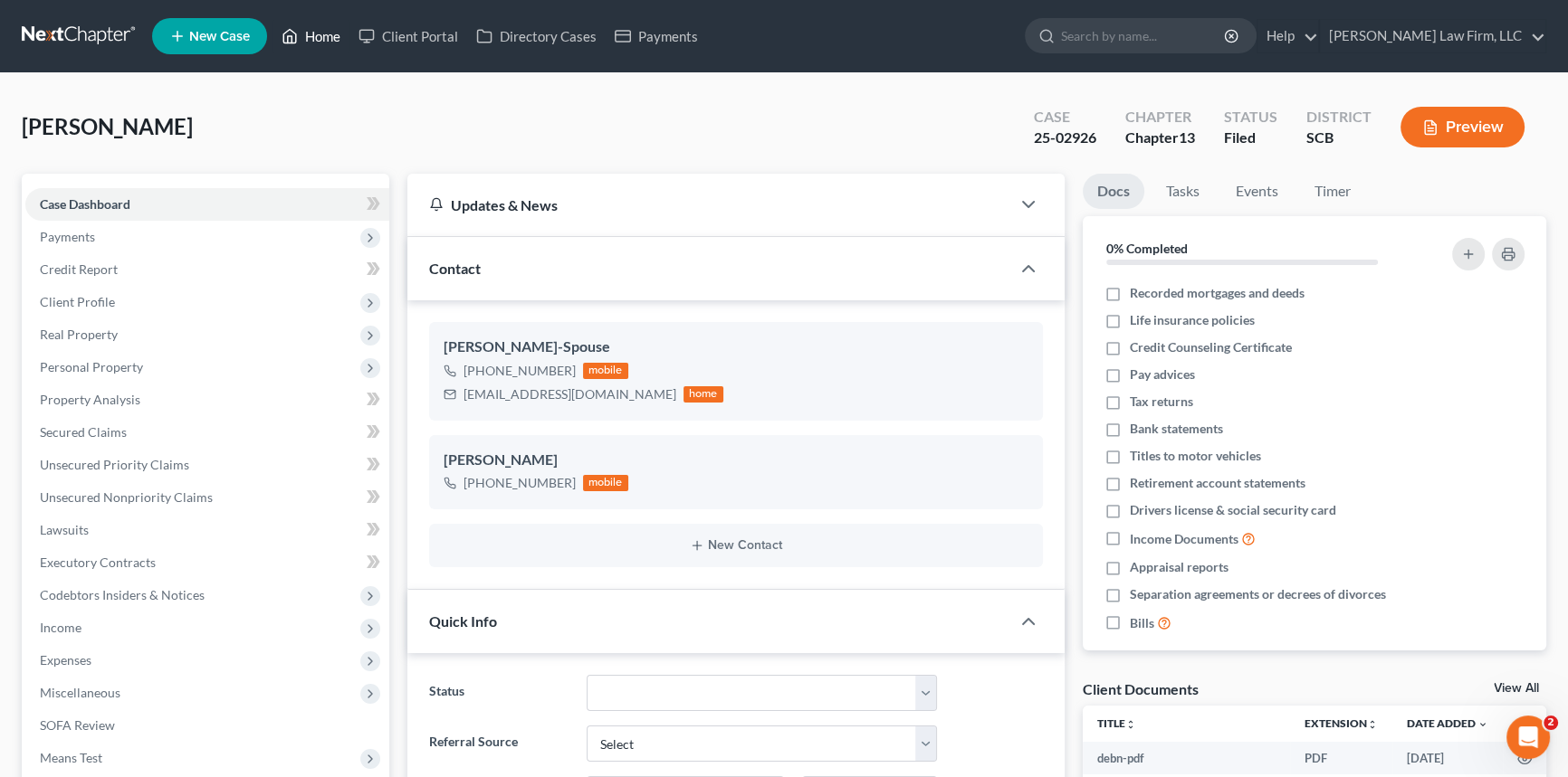
drag, startPoint x: 333, startPoint y: 32, endPoint x: 636, endPoint y: 133, distance: 319.4
click at [333, 31] on link "Home" at bounding box center [311, 36] width 77 height 33
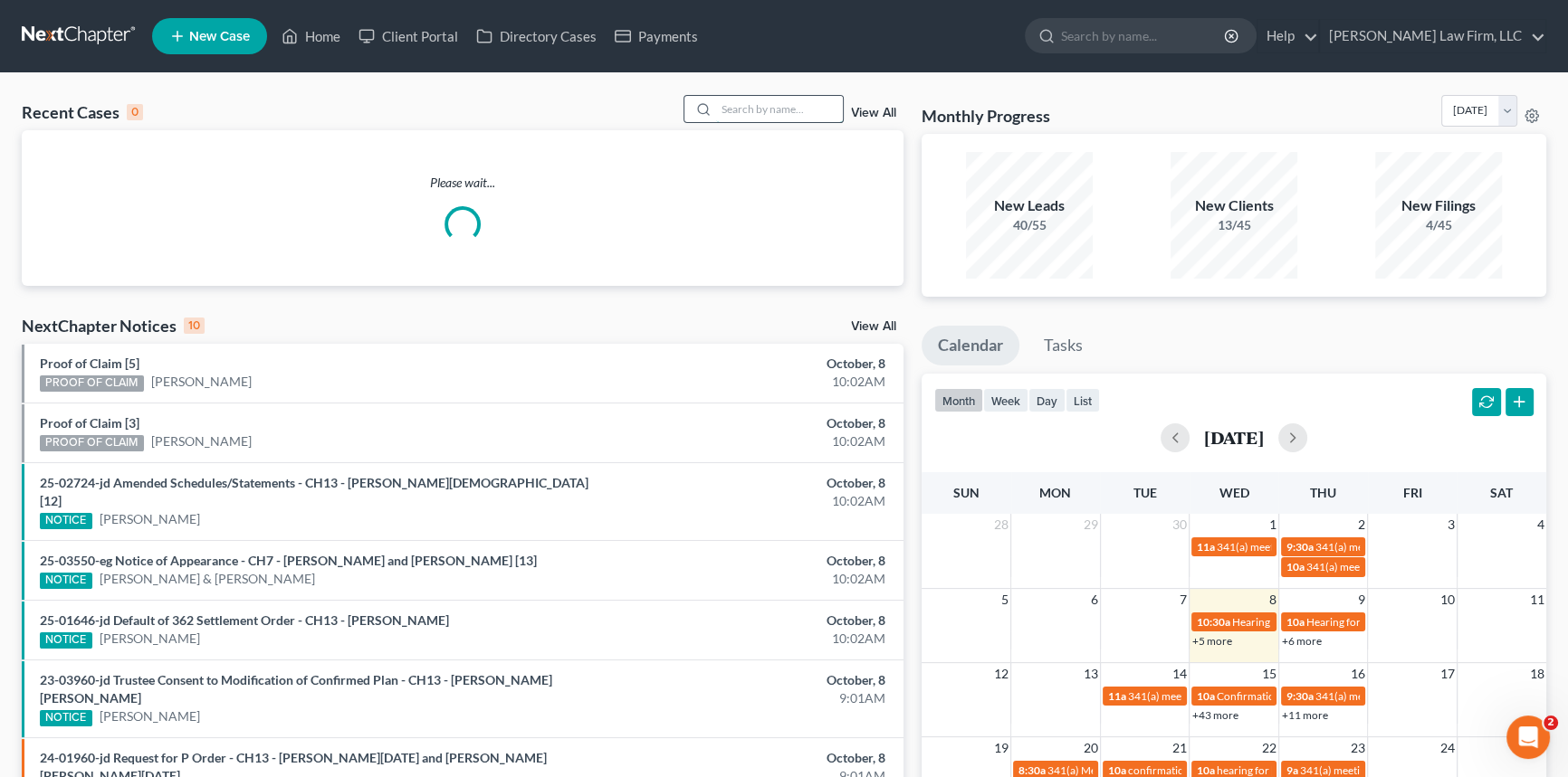
click at [740, 109] on input "search" at bounding box center [780, 109] width 127 height 26
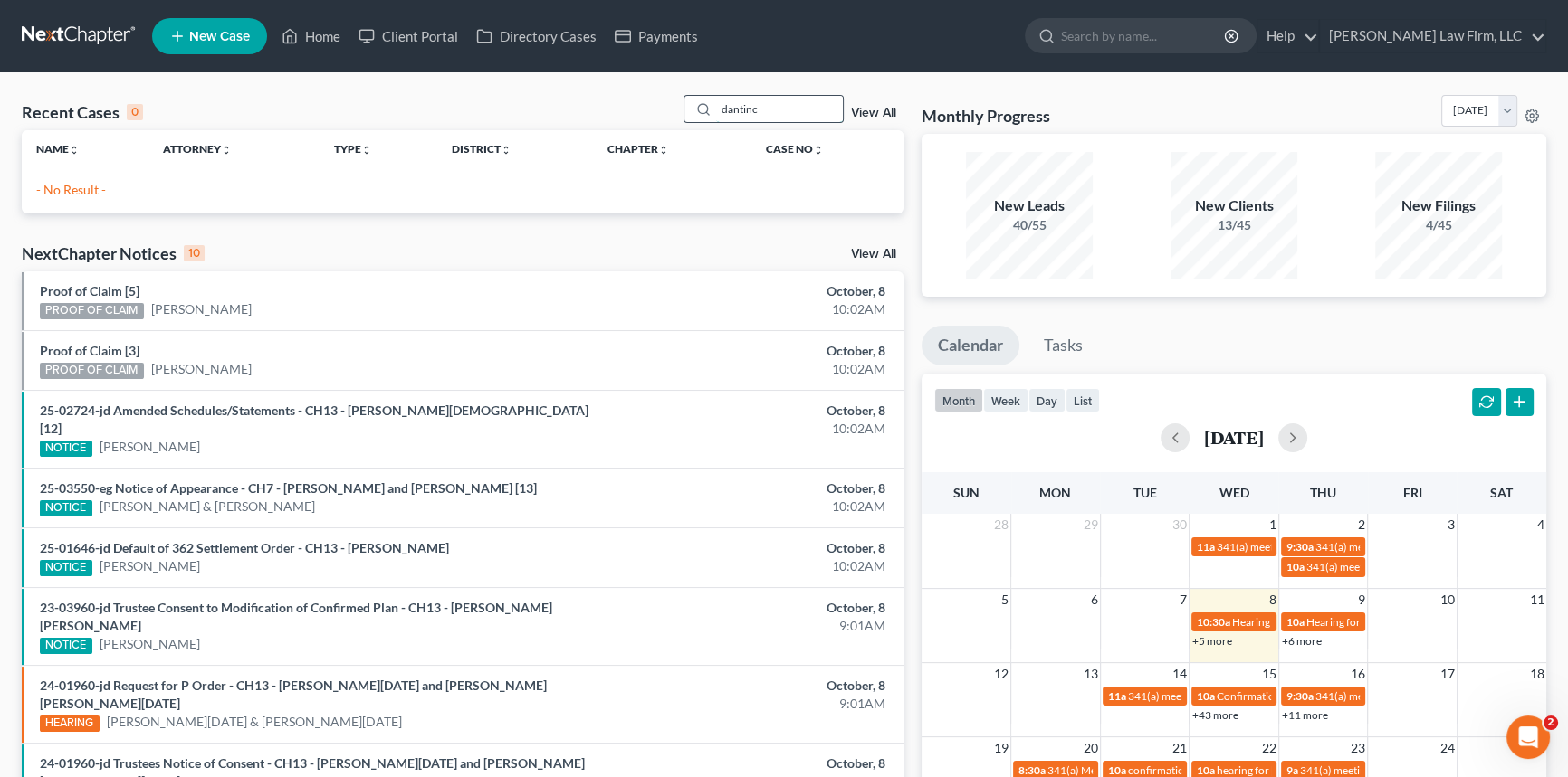
type input "dantinco"
drag, startPoint x: 765, startPoint y: 113, endPoint x: 656, endPoint y: 112, distance: 109.0
click at [653, 114] on div "Recent Cases 0 dantinco View All" at bounding box center [462, 113] width 882 height 35
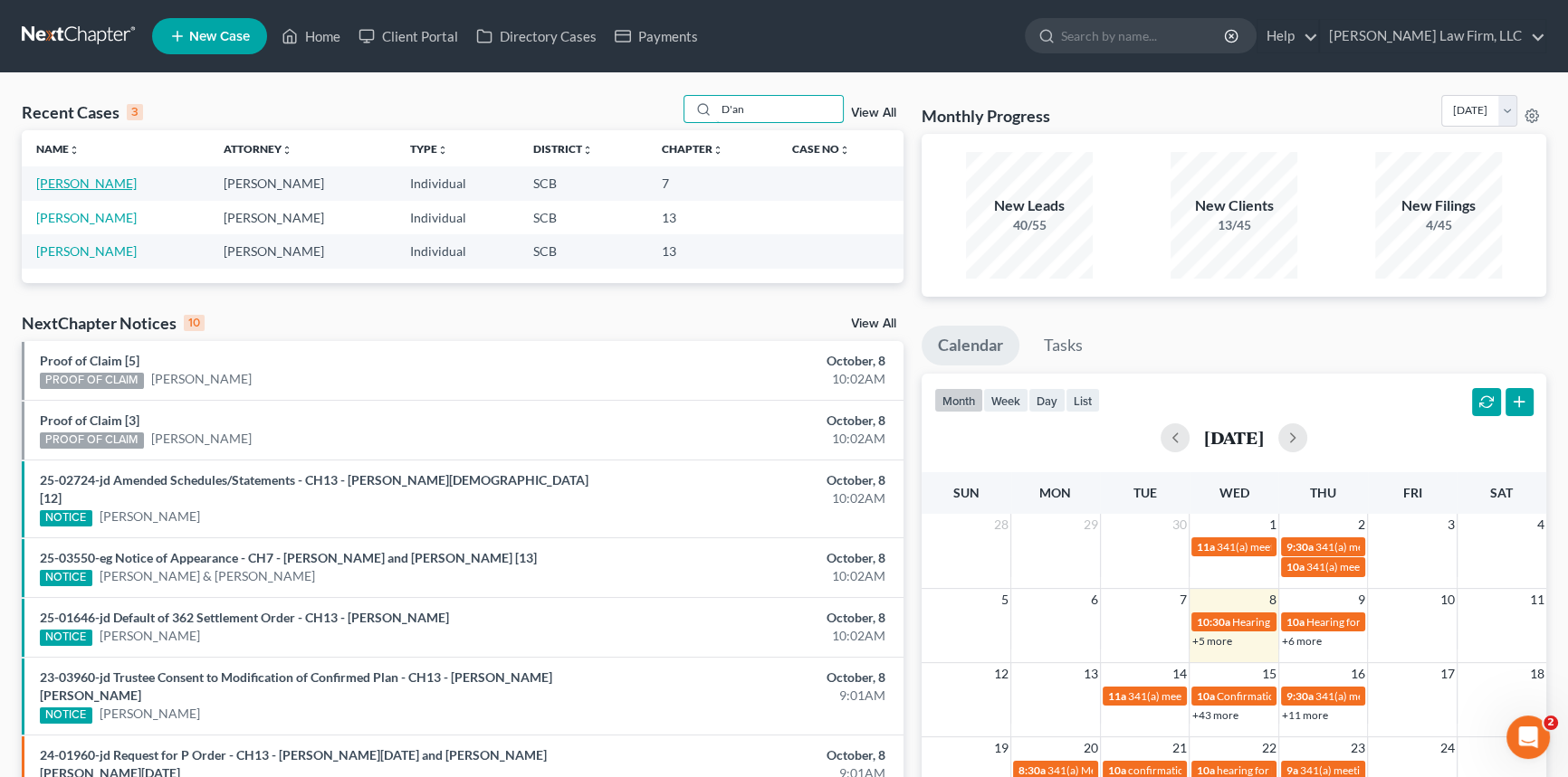
type input "D'an"
click at [76, 181] on link "[PERSON_NAME]" at bounding box center [86, 182] width 101 height 15
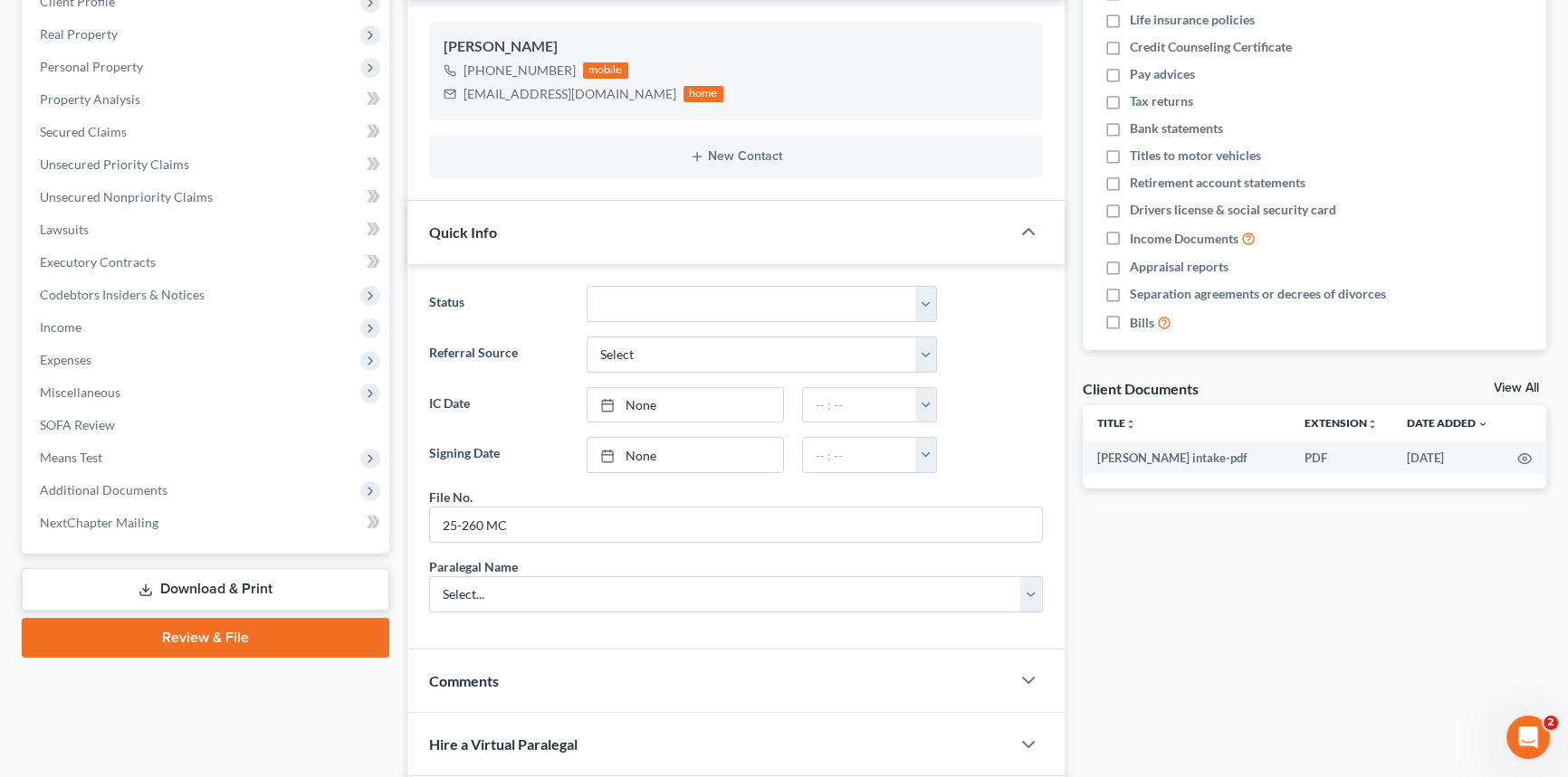
scroll to position [329, 0]
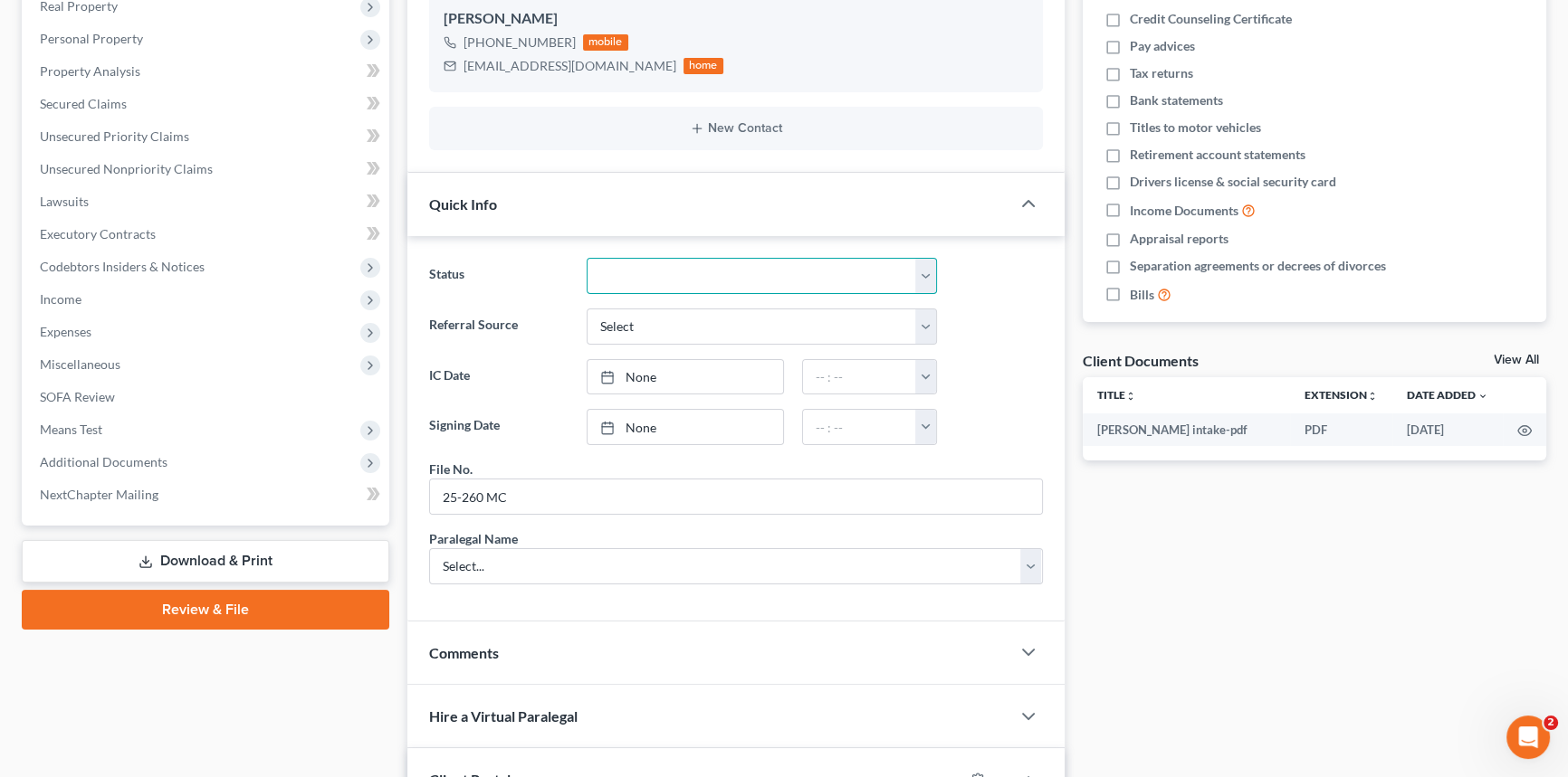
click at [932, 265] on select "Discharged Dismissed Filed In Progress Lead Lost Lead Ready to File To Review W…" at bounding box center [762, 276] width 350 height 36
select select "3"
click at [587, 258] on select "Discharged Dismissed Filed In Progress Lead Lost Lead Ready to File To Review W…" at bounding box center [762, 276] width 350 height 36
click at [457, 561] on select "Select... [PERSON_NAME] [PERSON_NAME] [PERSON_NAME] [PERSON_NAME]" at bounding box center [736, 566] width 614 height 36
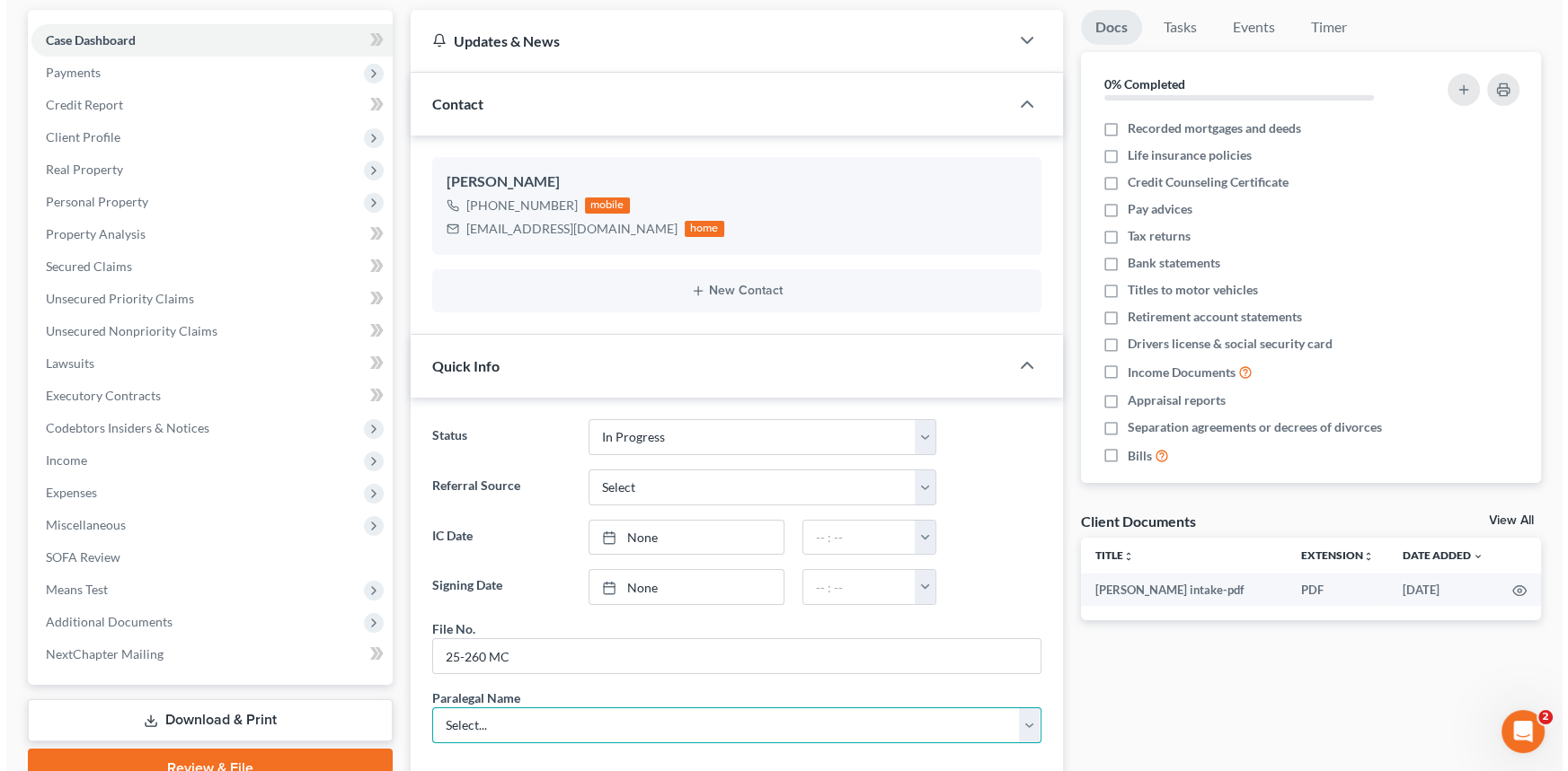
scroll to position [0, 0]
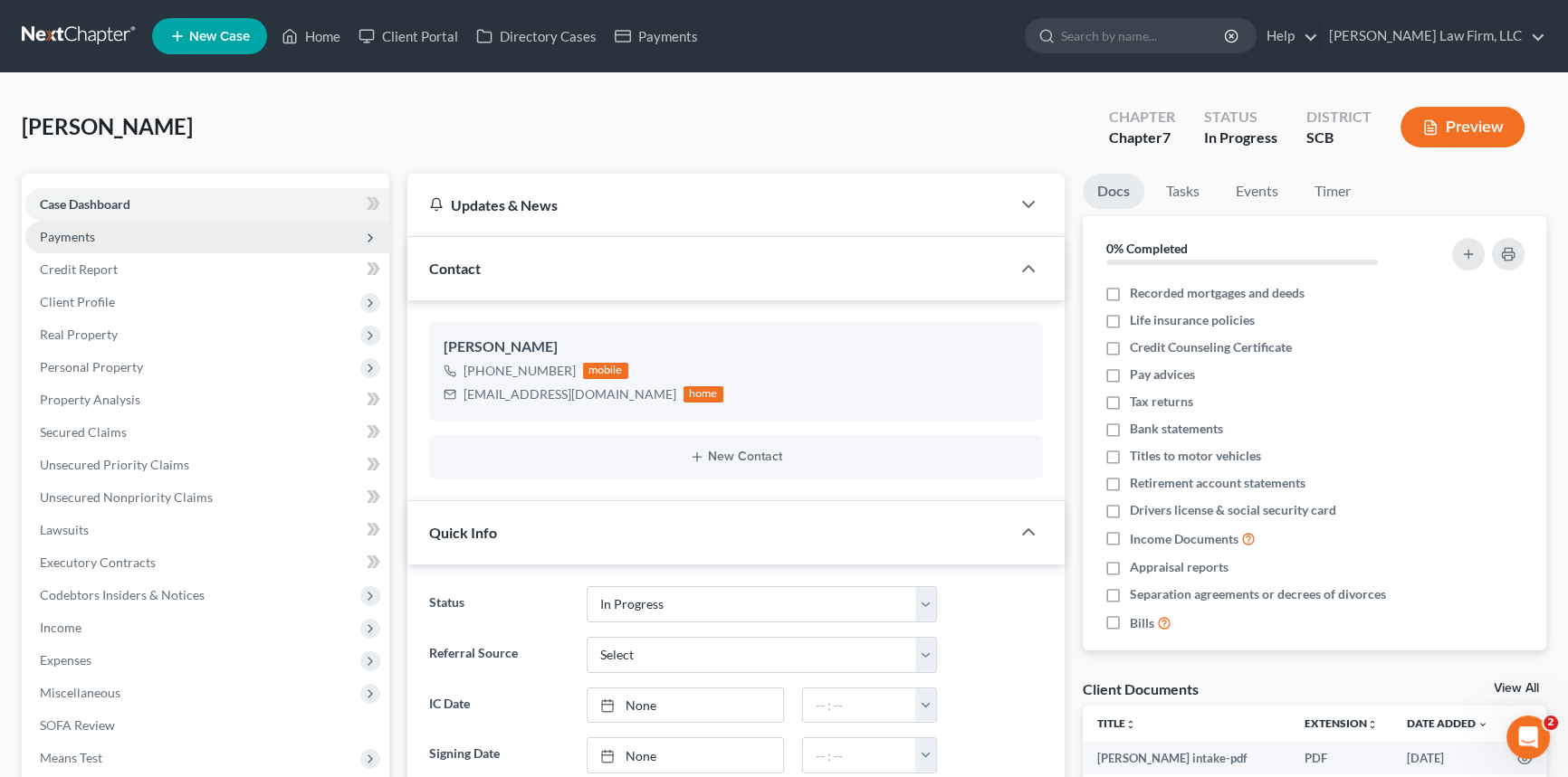
click at [61, 222] on span "Payments" at bounding box center [207, 237] width 364 height 33
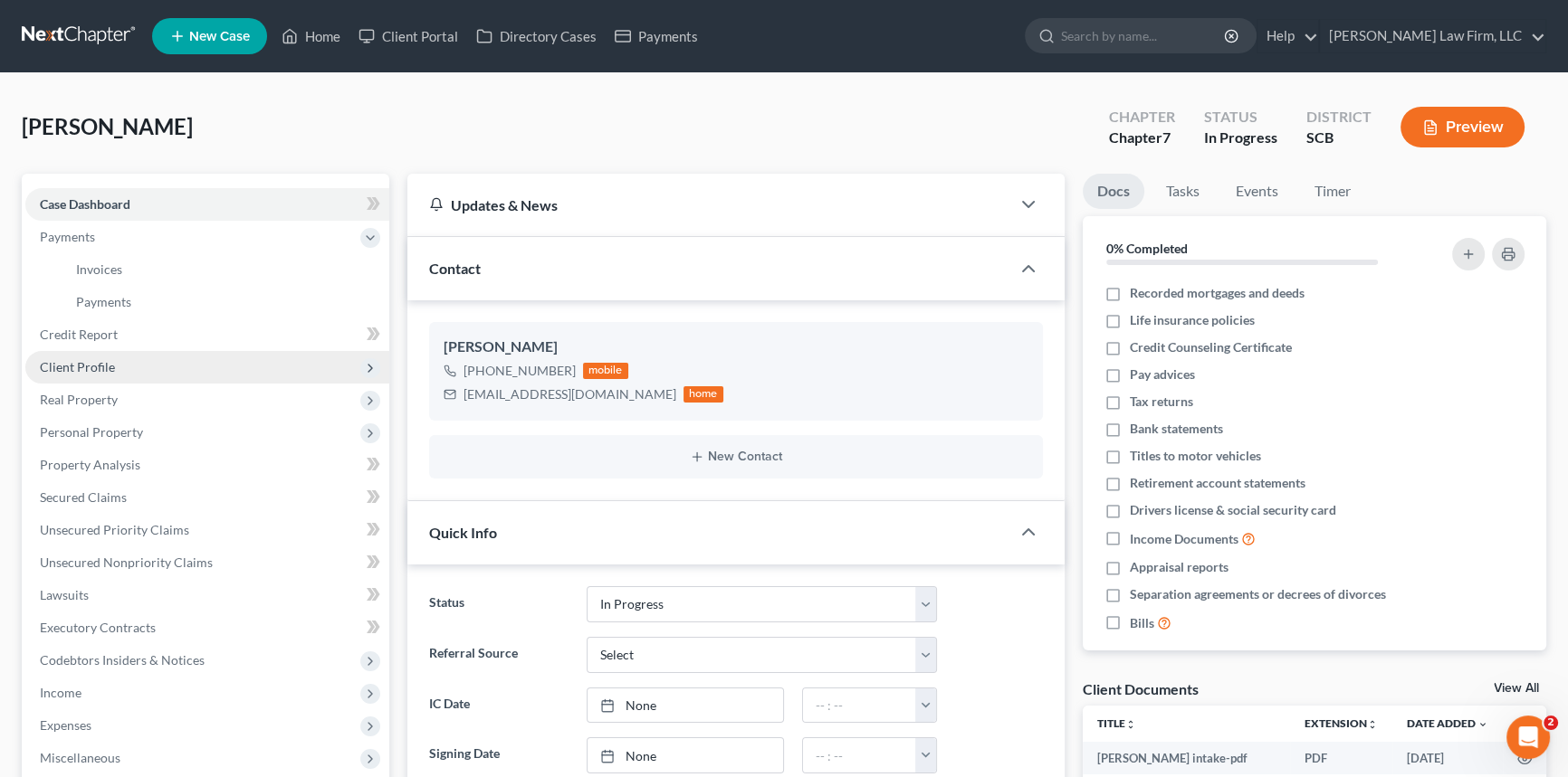
click at [73, 360] on span "Client Profile" at bounding box center [77, 367] width 75 height 15
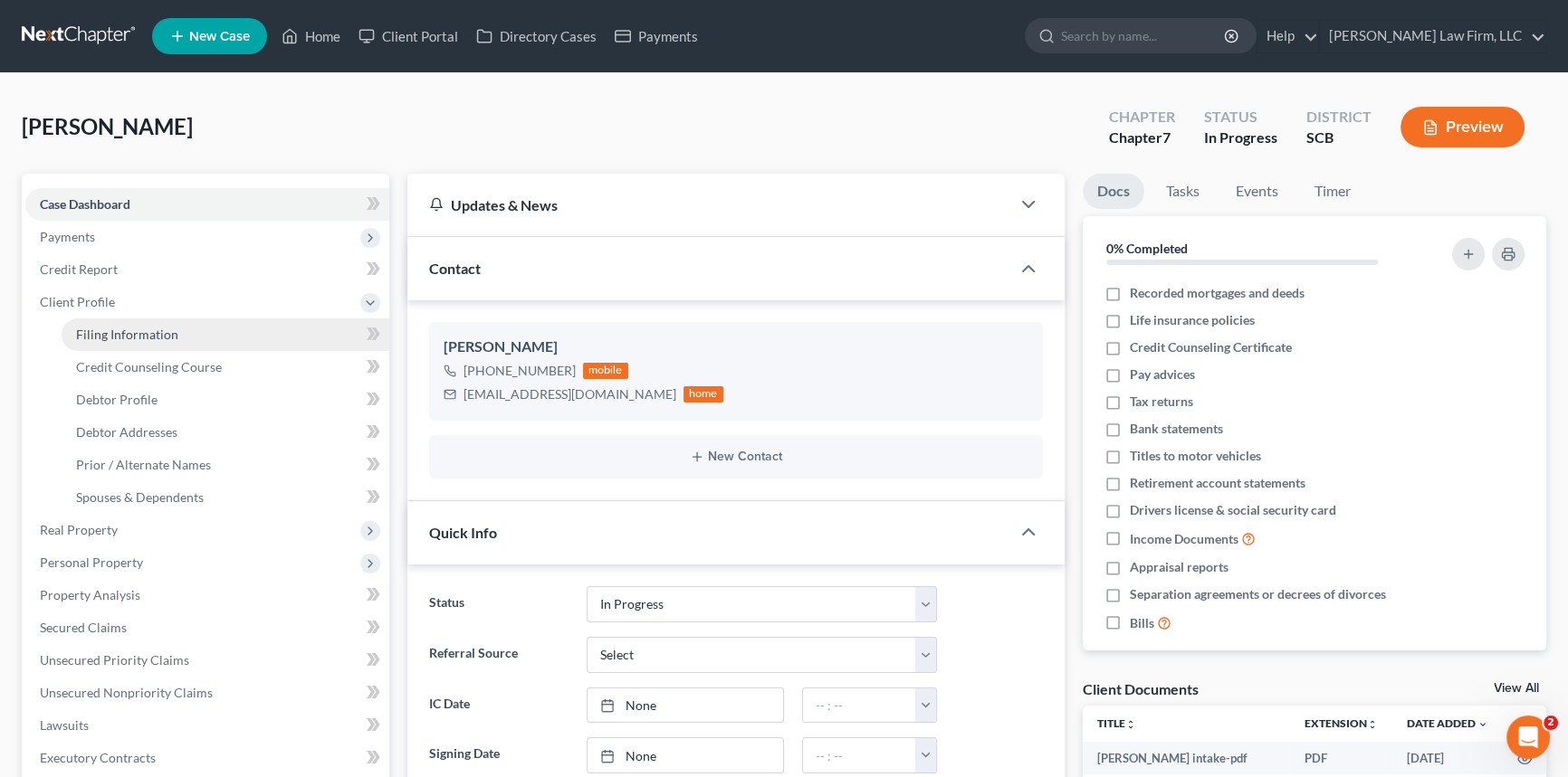
click at [139, 327] on span "Filing Information" at bounding box center [127, 334] width 103 height 15
select select "1"
select select "0"
select select "72"
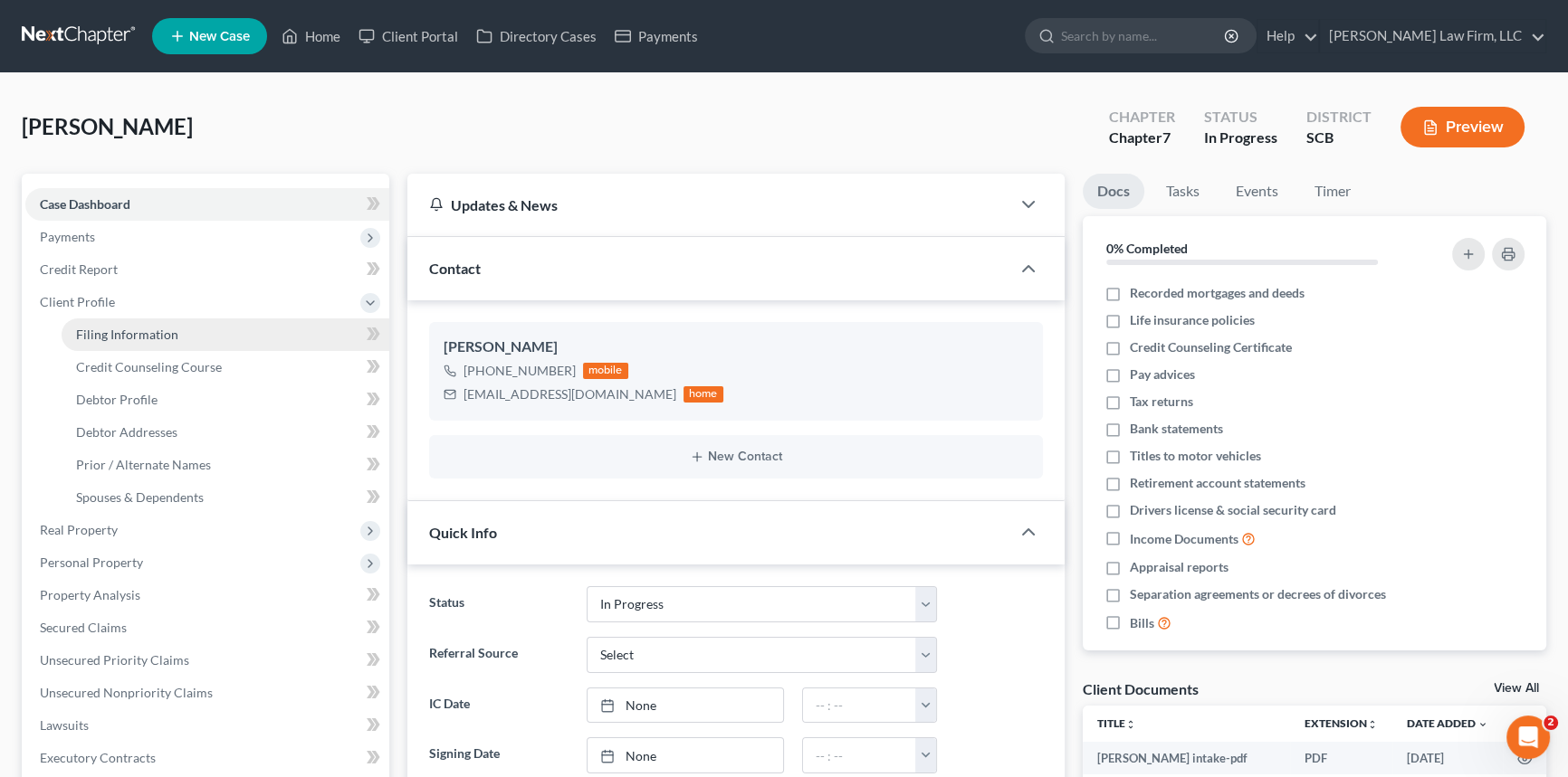
select select "1"
select select "42"
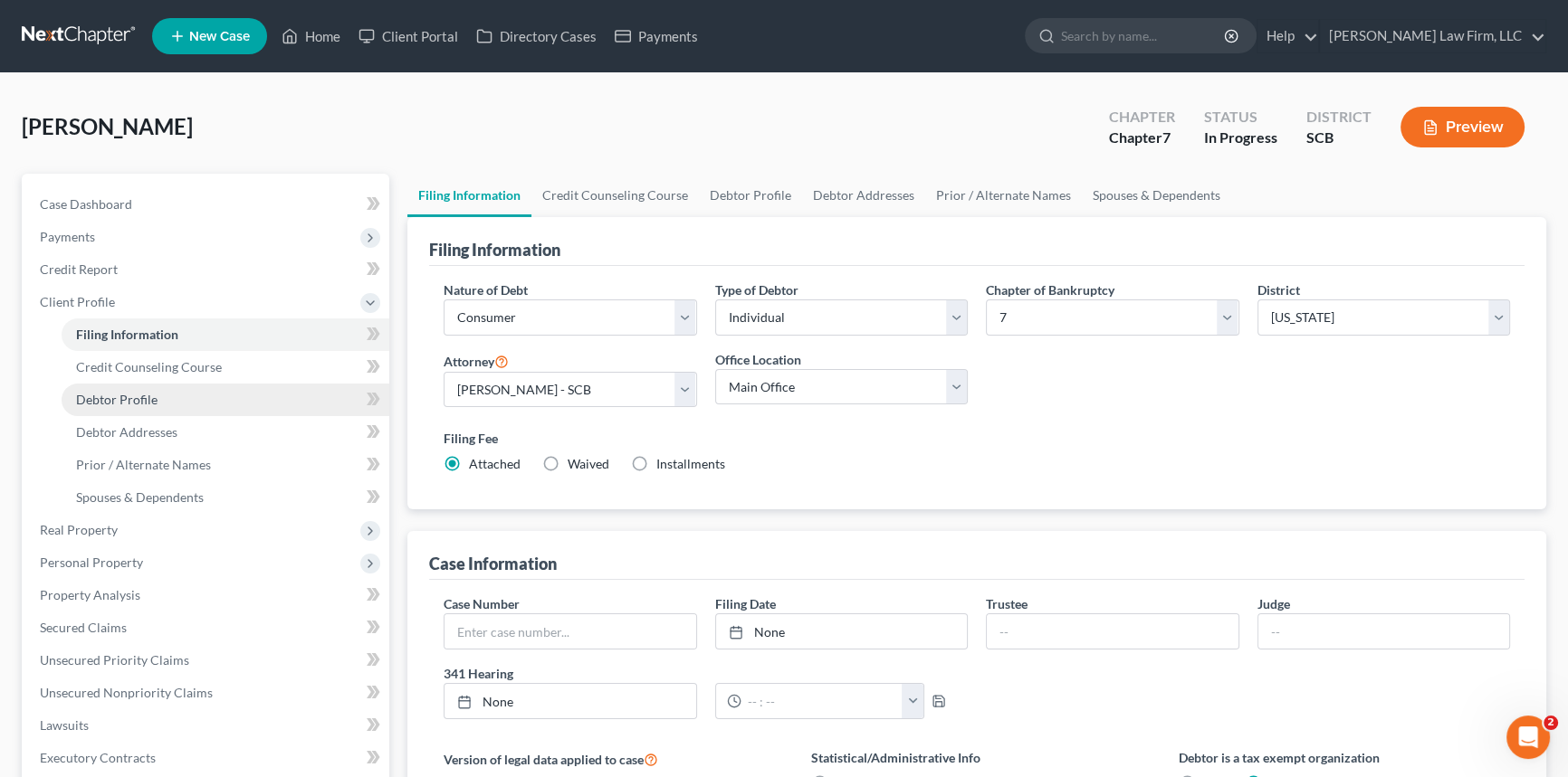
click at [133, 398] on span "Debtor Profile" at bounding box center [117, 399] width 82 height 15
select select "0"
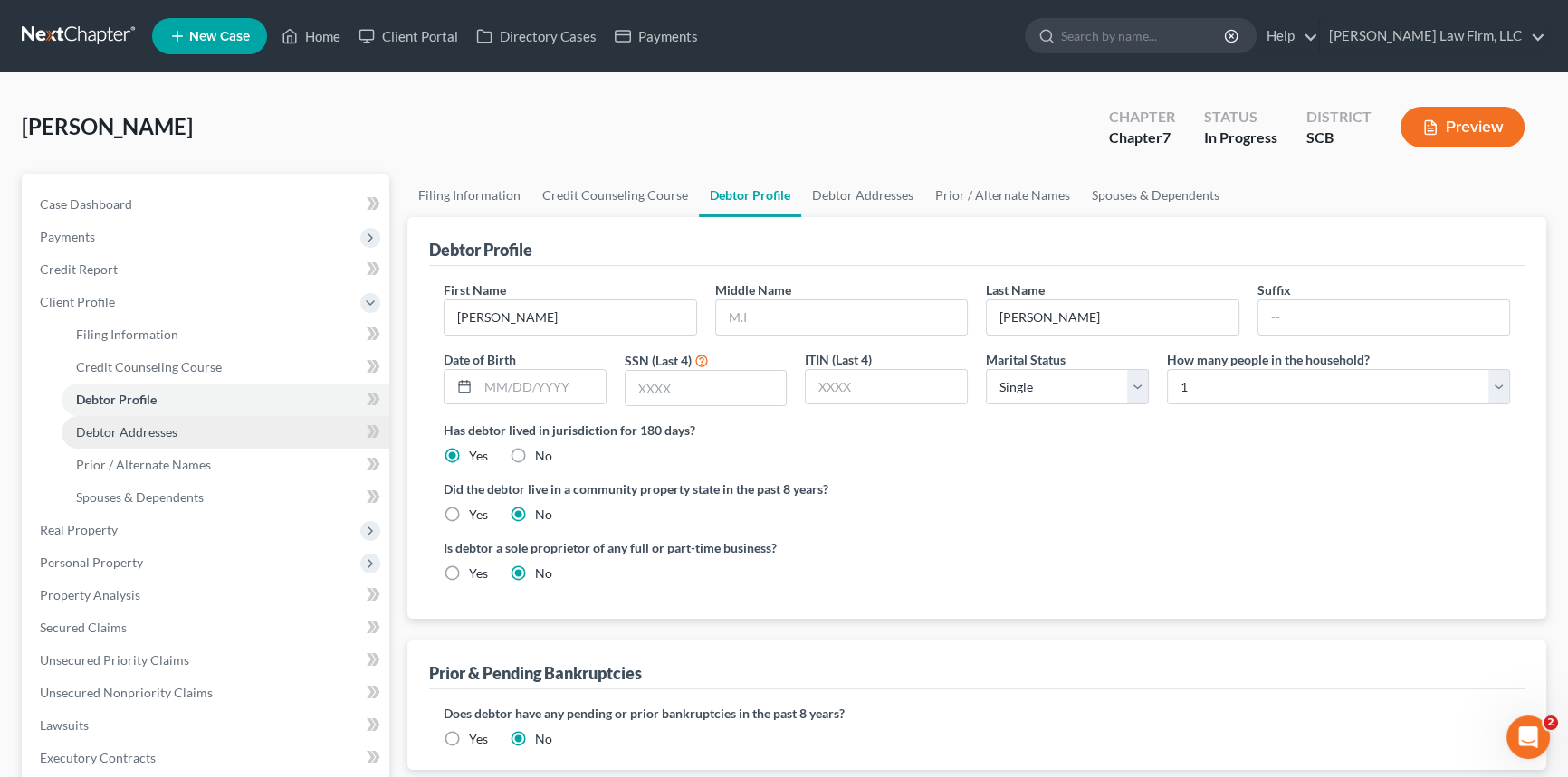
click at [124, 432] on span "Debtor Addresses" at bounding box center [127, 432] width 102 height 15
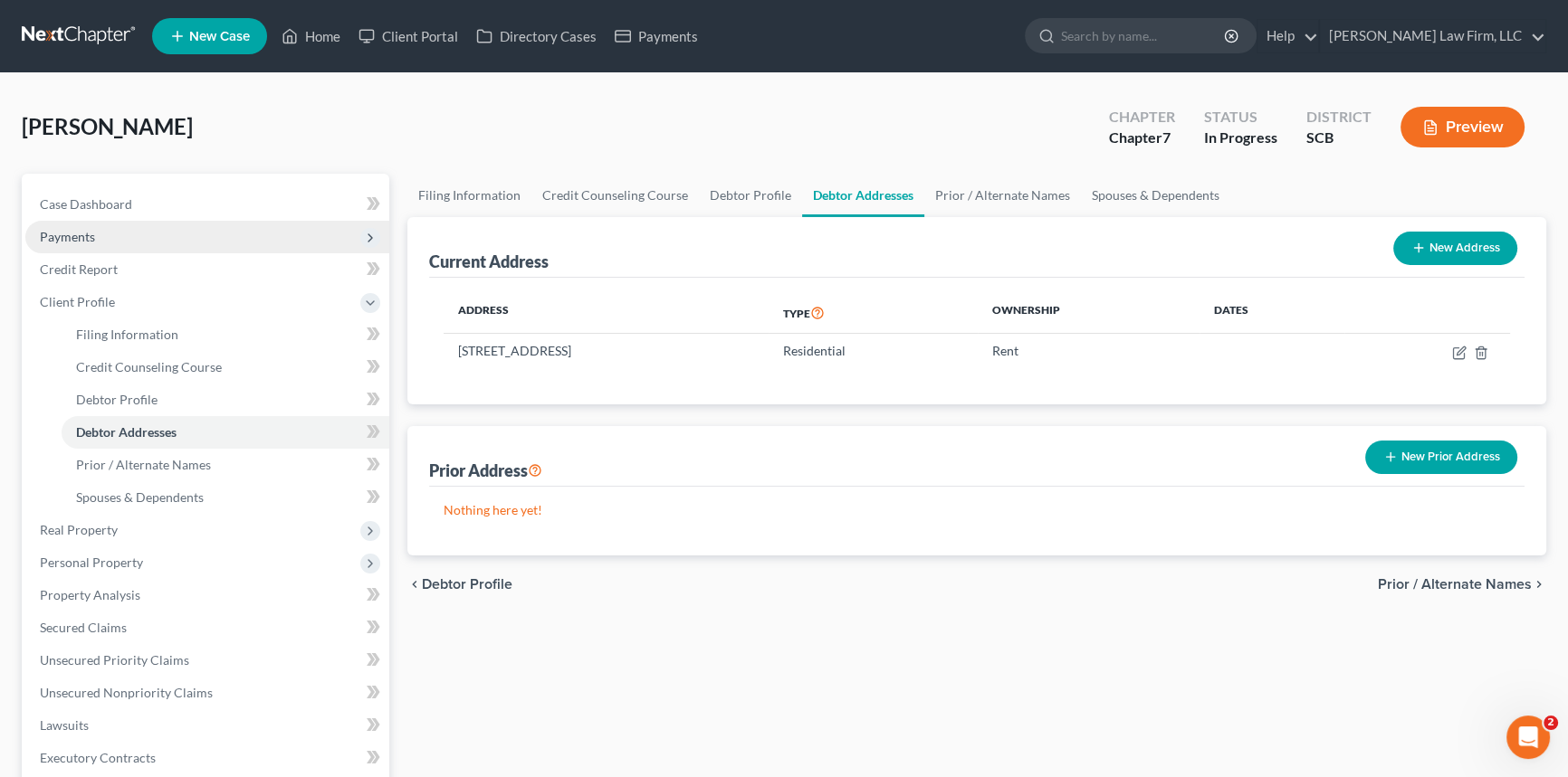
click at [87, 232] on span "Payments" at bounding box center [67, 236] width 55 height 15
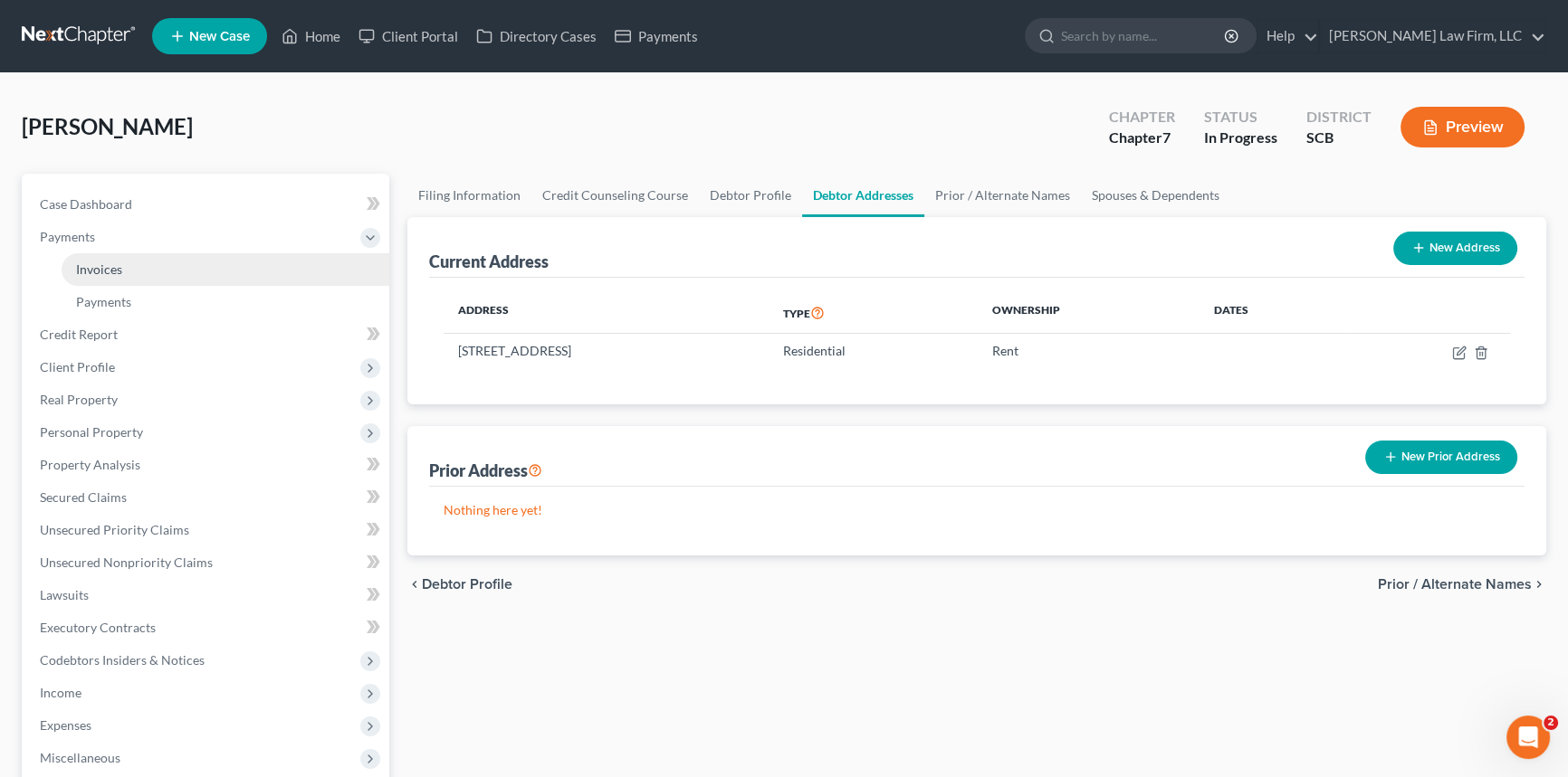
drag, startPoint x: 123, startPoint y: 261, endPoint x: 360, endPoint y: 271, distance: 237.2
click at [123, 261] on link "Invoices" at bounding box center [225, 270] width 328 height 33
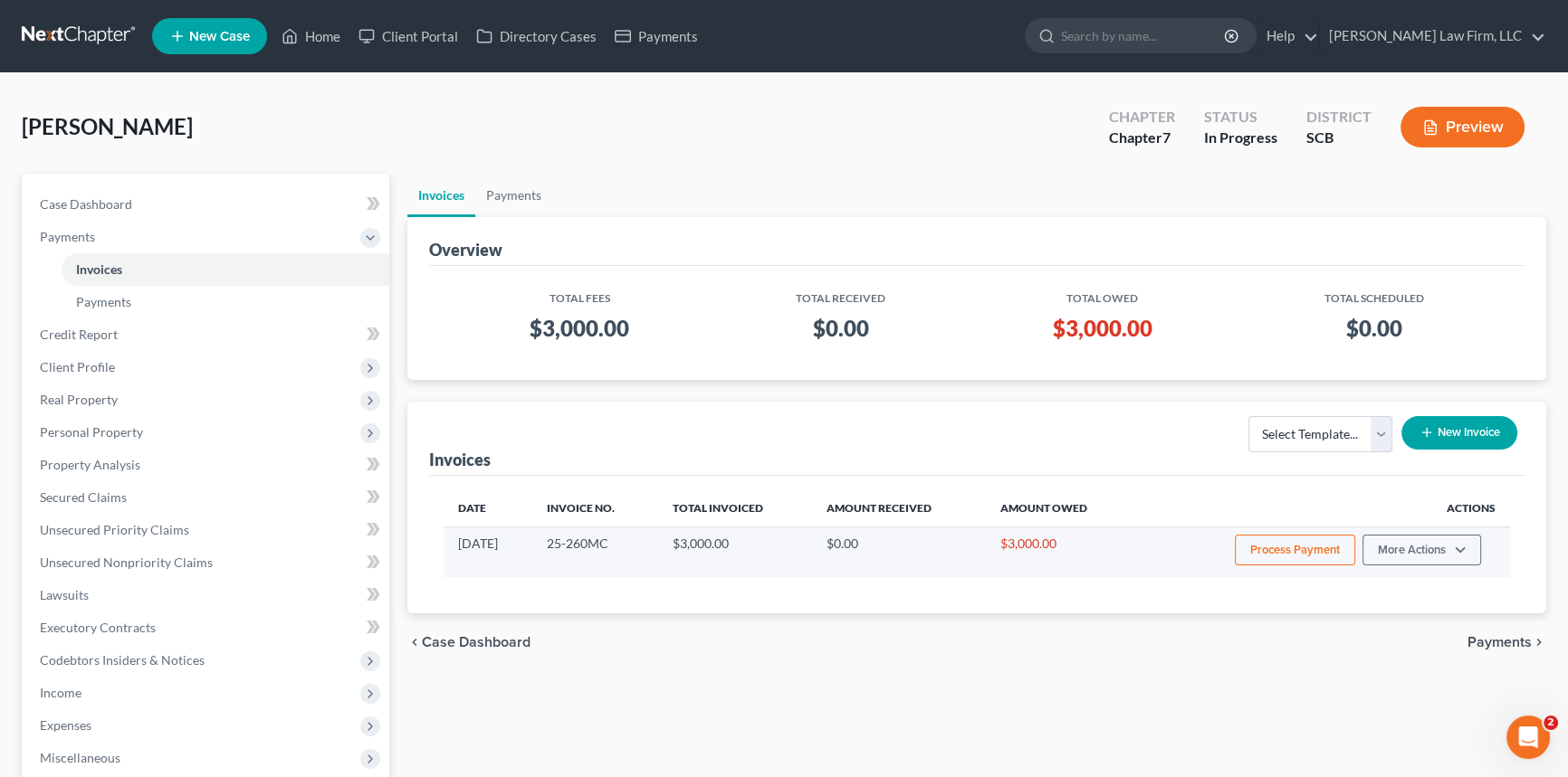
click at [1304, 549] on button "Process Payment" at bounding box center [1295, 550] width 121 height 31
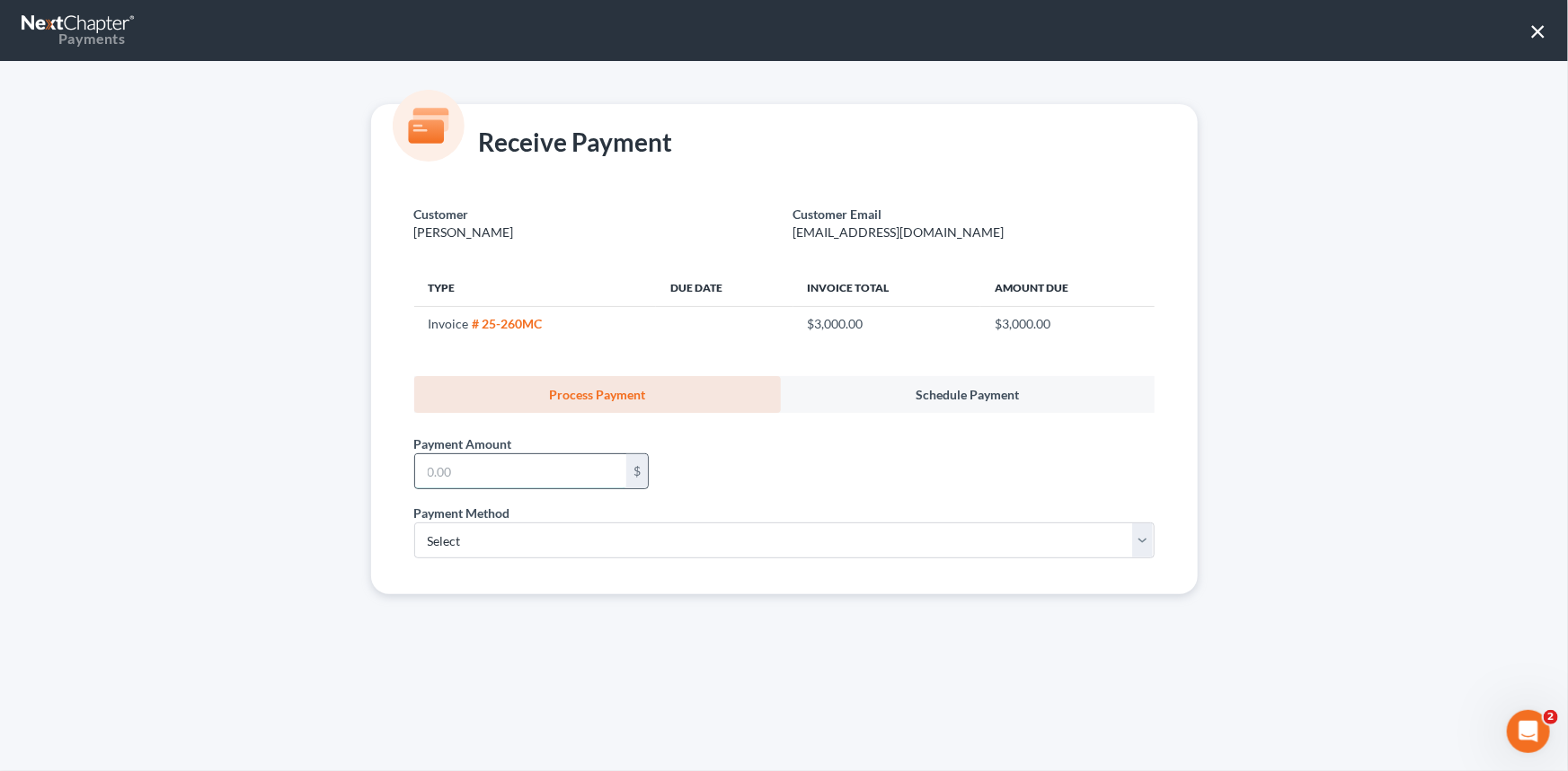
click at [418, 471] on input "text" at bounding box center [521, 471] width 211 height 34
type input "500.00"
click at [469, 530] on select "Select ACH Credit Card" at bounding box center [785, 540] width 741 height 36
select select "1"
click at [415, 522] on select "Select ACH Credit Card" at bounding box center [785, 540] width 741 height 36
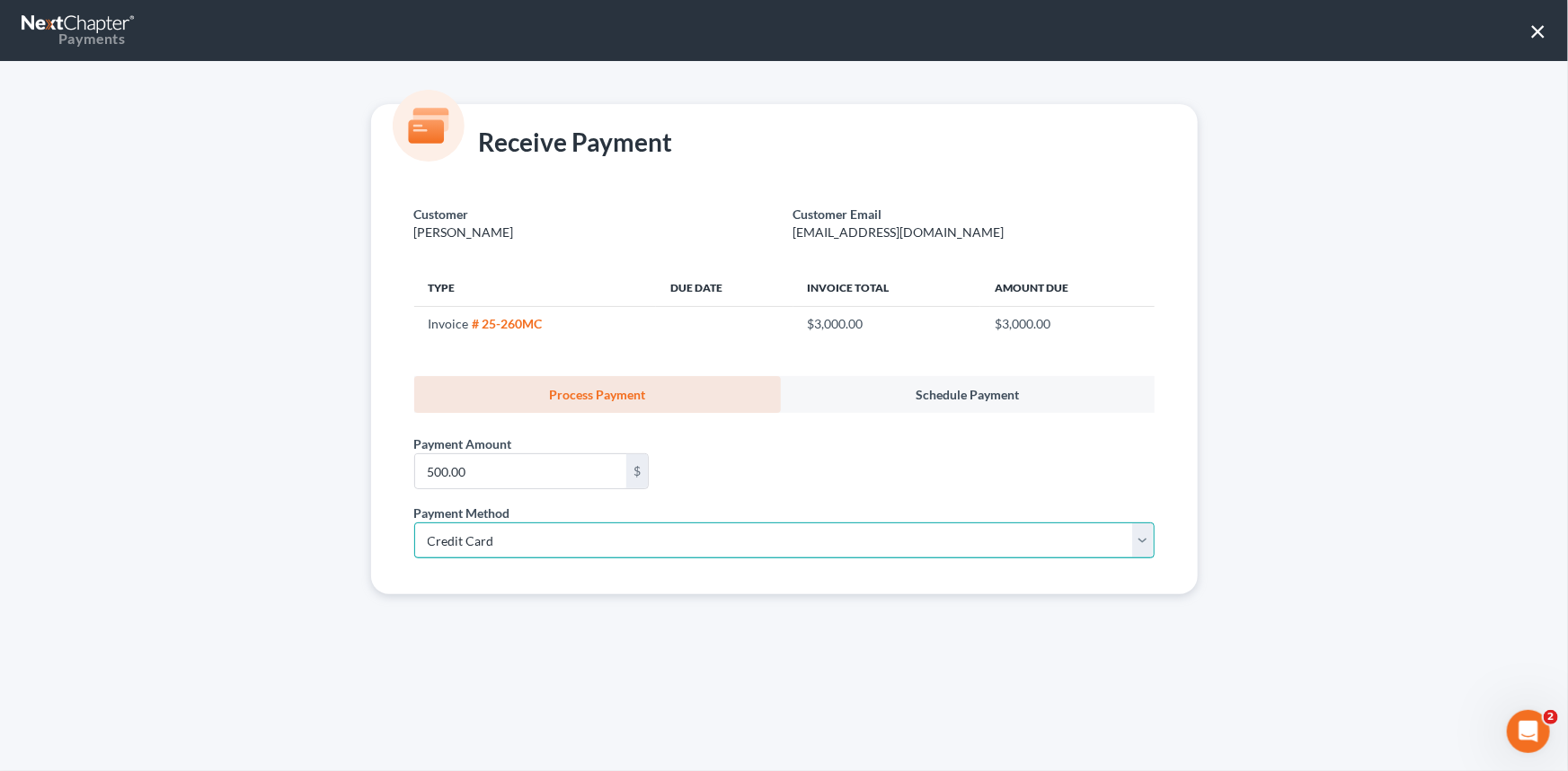
select select "42"
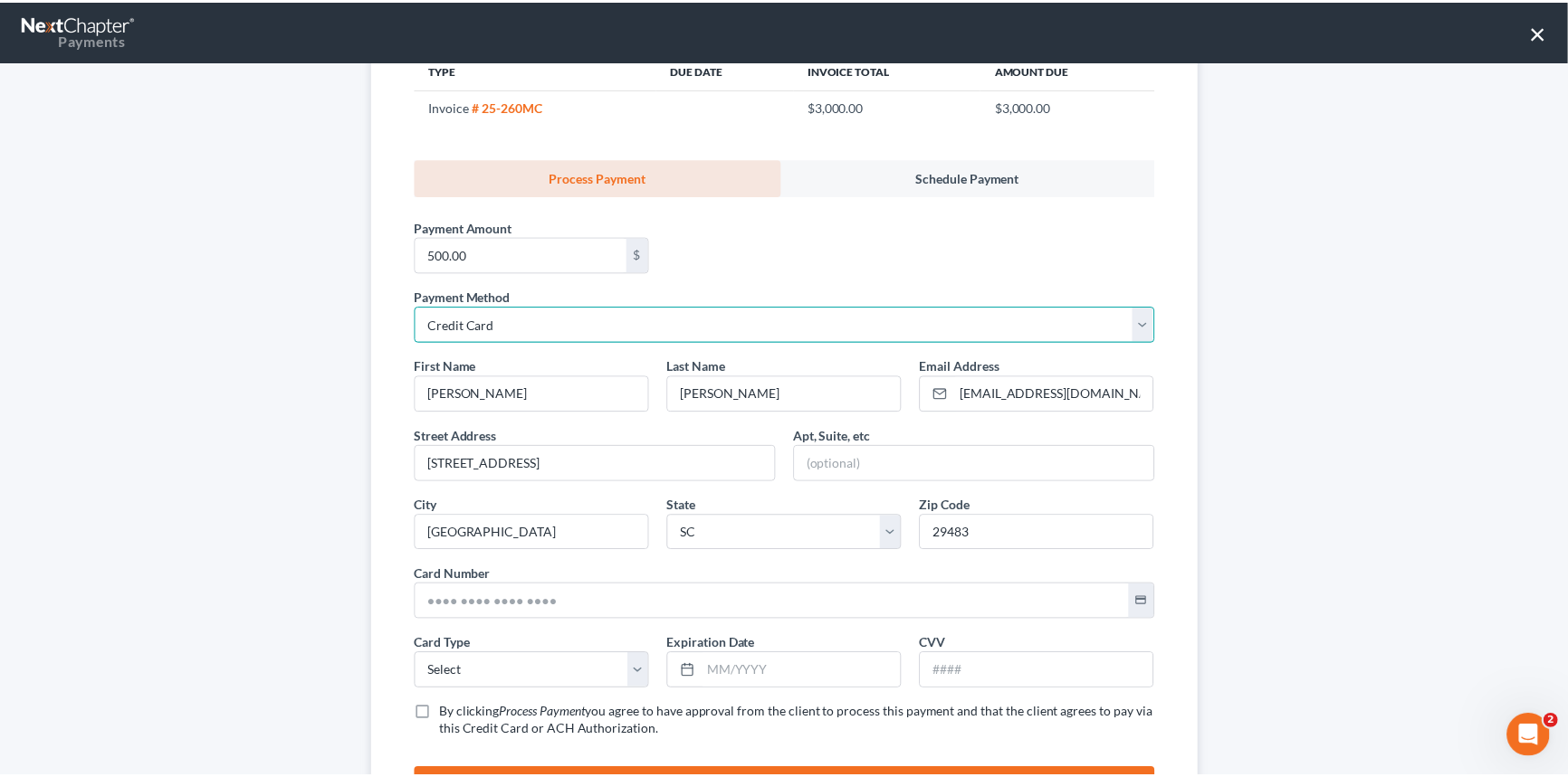
scroll to position [316, 0]
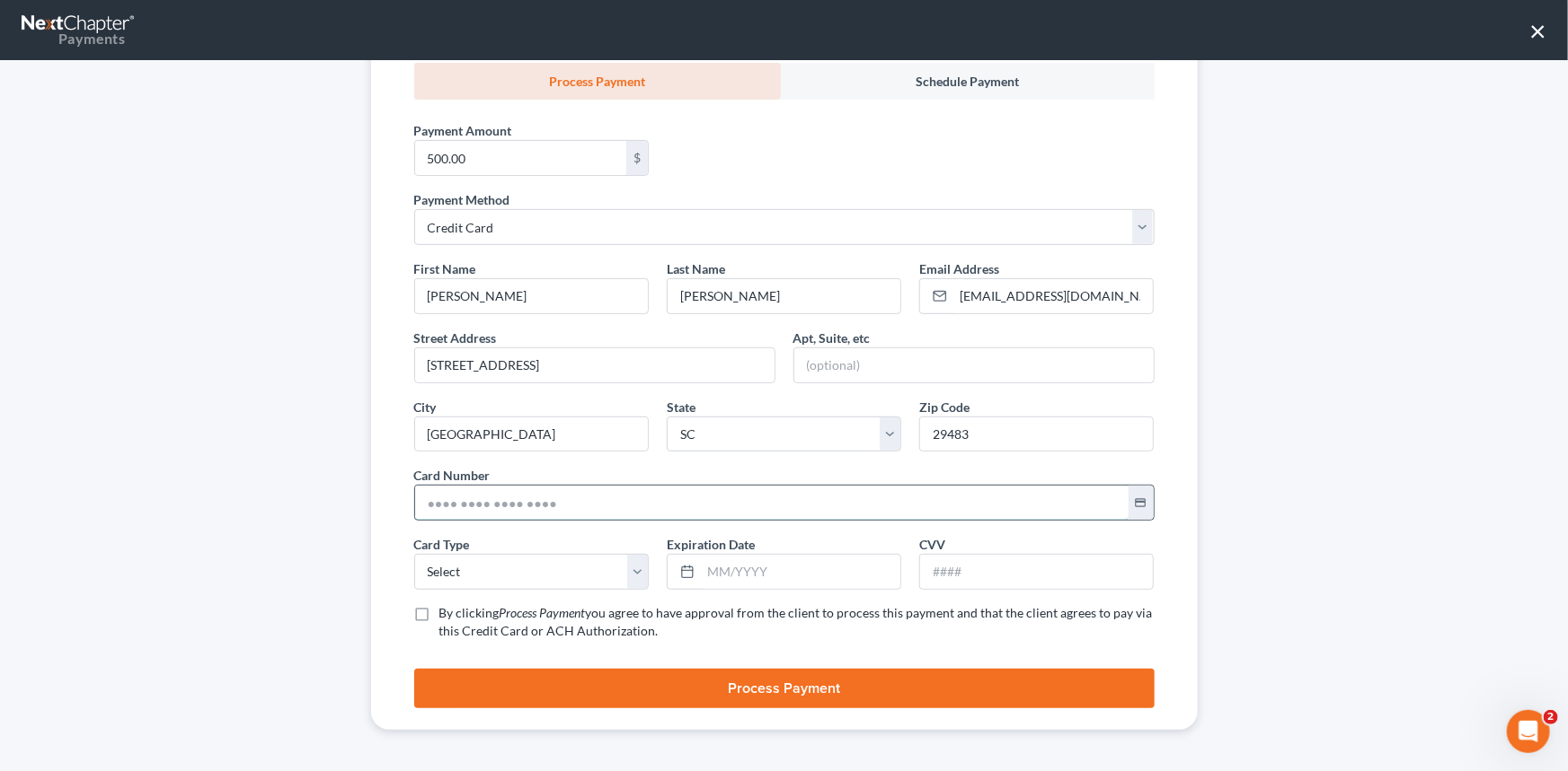
click at [423, 494] on input "text" at bounding box center [772, 503] width 714 height 34
type input "[CREDIT_CARD_NUMBER]"
click at [459, 577] on select "Select Visa MasterCard Discover American Express" at bounding box center [532, 572] width 234 height 36
select select "1"
click at [415, 554] on select "Select Visa MasterCard Discover American Express" at bounding box center [532, 572] width 234 height 36
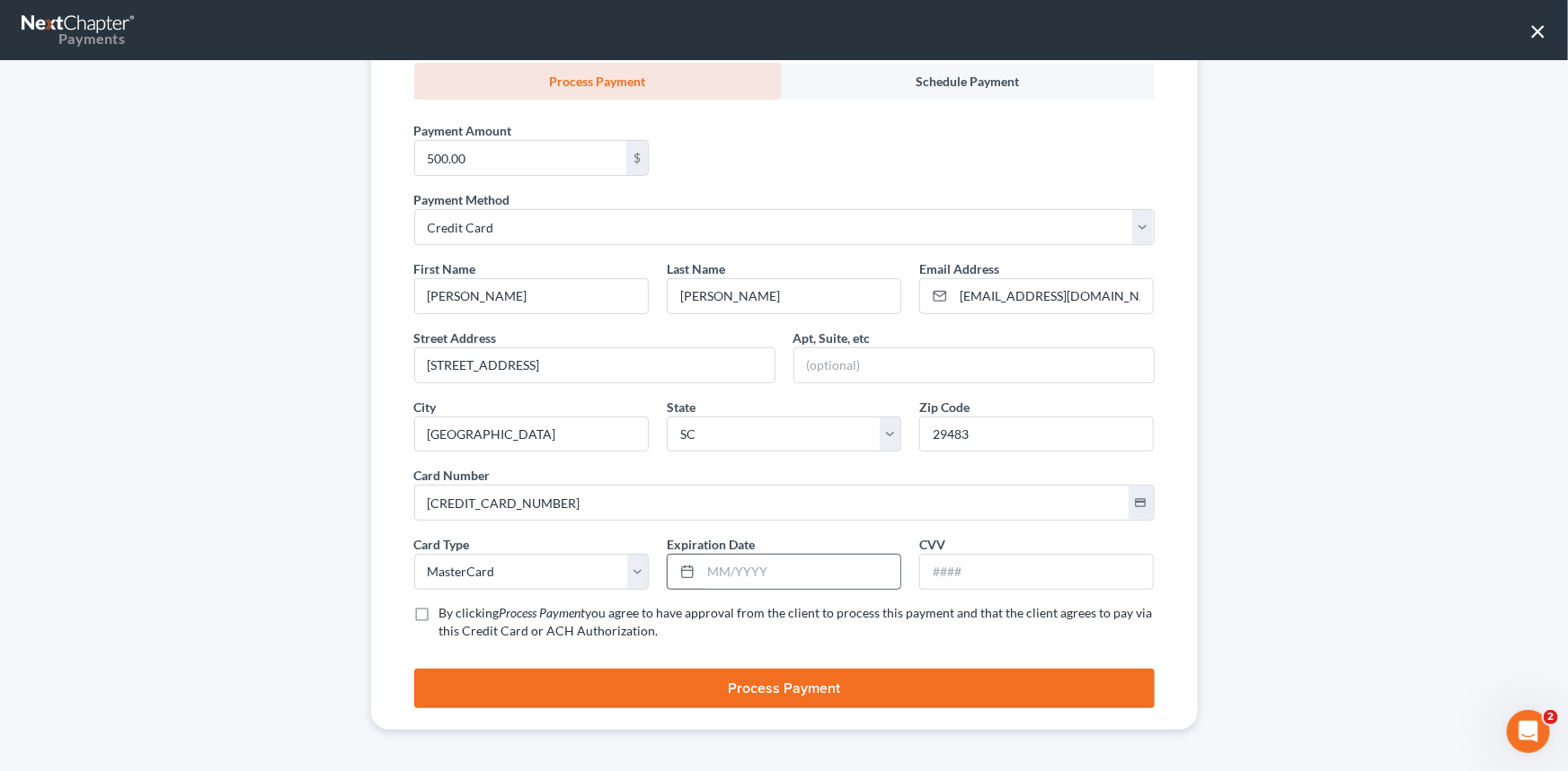
click at [683, 573] on icon at bounding box center [688, 572] width 14 height 14
click at [724, 574] on input "text" at bounding box center [800, 572] width 199 height 34
type input "10/2026"
click at [936, 572] on input "text" at bounding box center [1036, 572] width 232 height 34
type input "721"
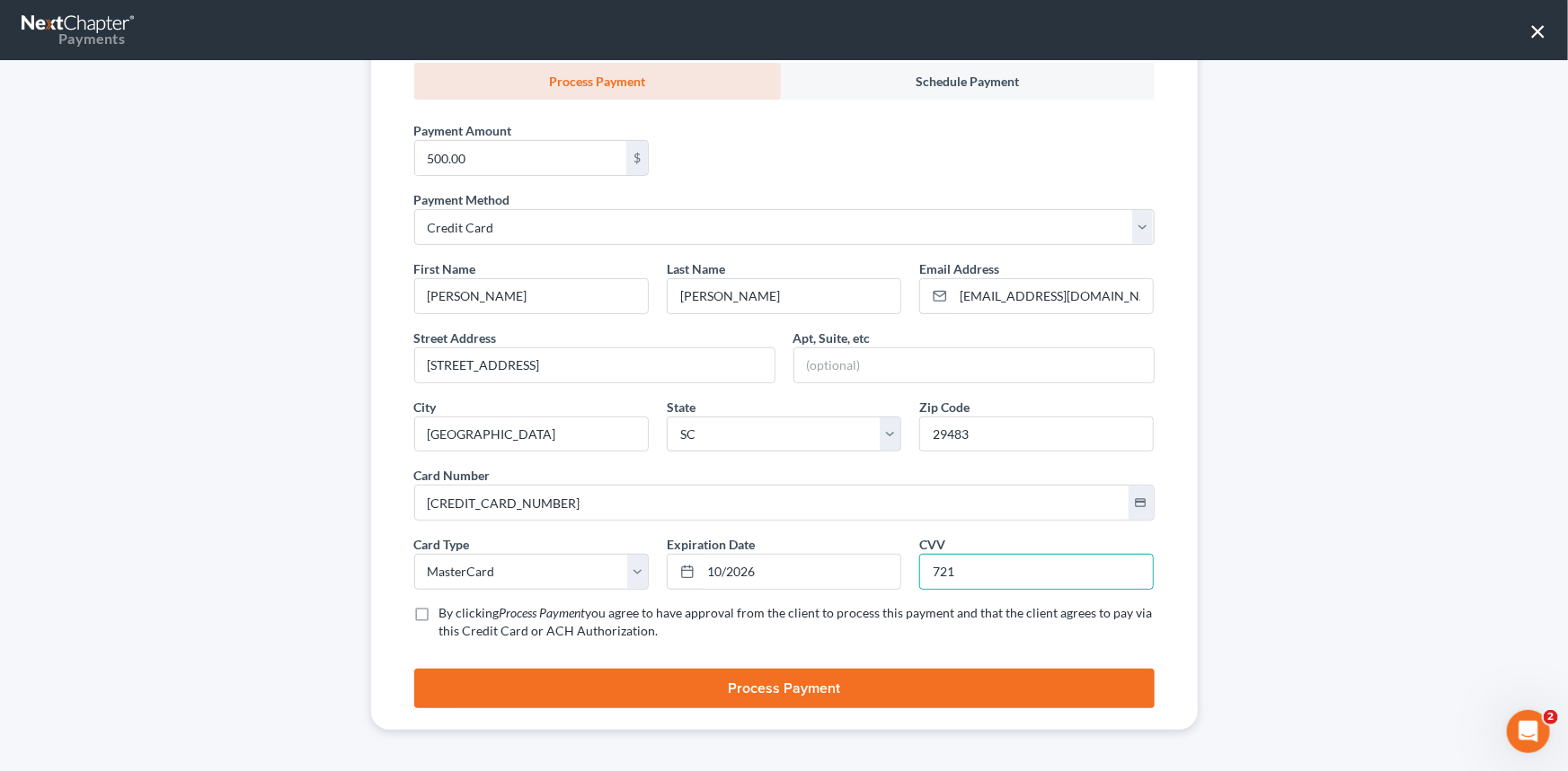
drag, startPoint x: 419, startPoint y: 613, endPoint x: 442, endPoint y: 624, distance: 25.5
click at [440, 614] on label "By clicking Process Payment you agree to have approval from the client to proce…" at bounding box center [798, 622] width 716 height 36
click at [447, 614] on input "By clicking Process Payment you agree to have approval from the client to proce…" at bounding box center [452, 610] width 12 height 12
checkbox input "true"
drag, startPoint x: 779, startPoint y: 682, endPoint x: 789, endPoint y: 677, distance: 11.2
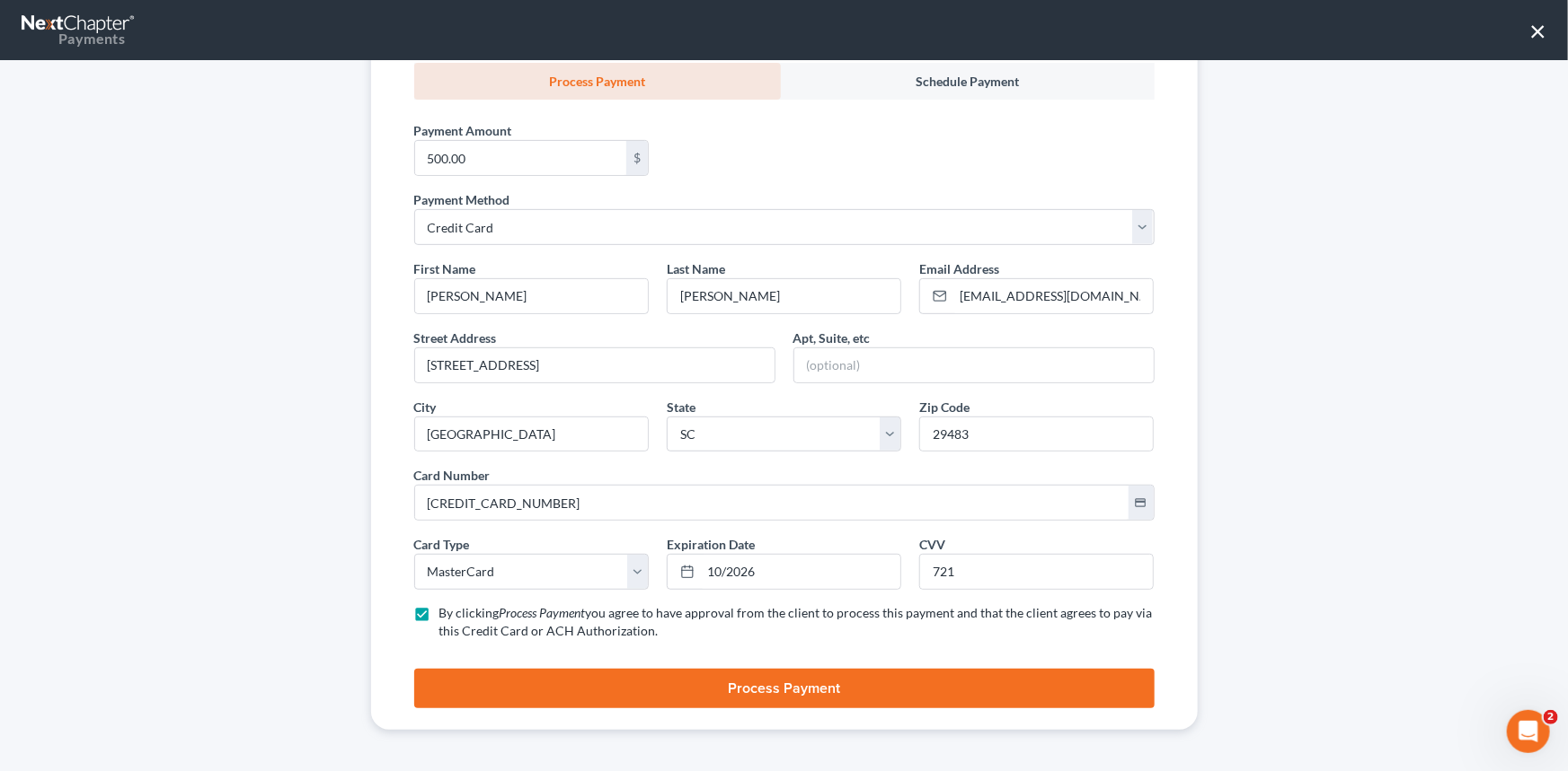
click at [780, 683] on button "Process Payment" at bounding box center [785, 689] width 741 height 40
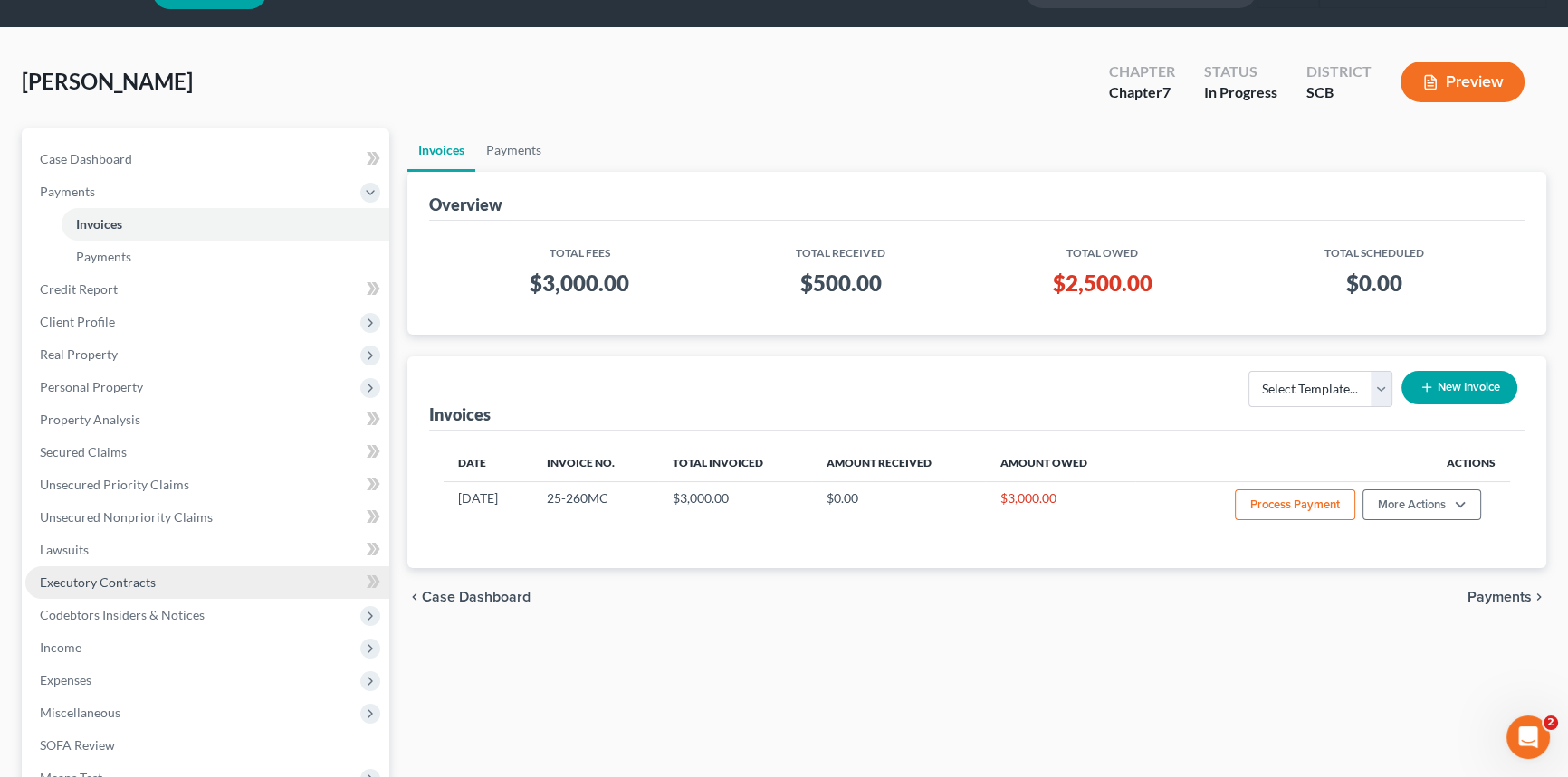
scroll to position [82, 0]
